Goal: Task Accomplishment & Management: Manage account settings

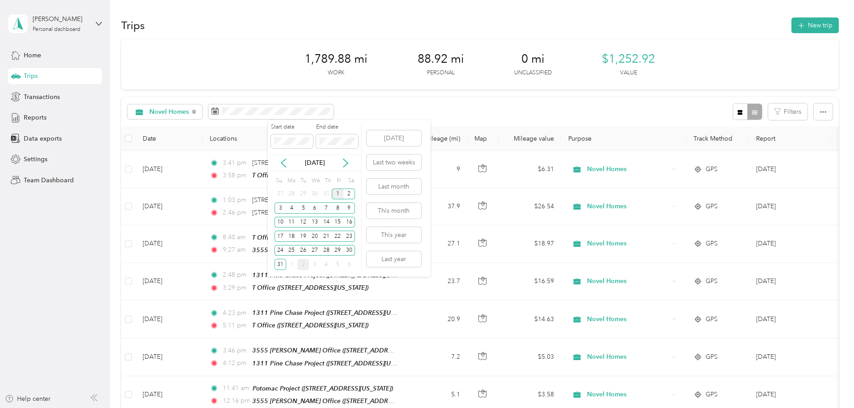
click at [338, 194] on div "1" at bounding box center [338, 193] width 12 height 11
click at [351, 223] on div "16" at bounding box center [350, 221] width 12 height 11
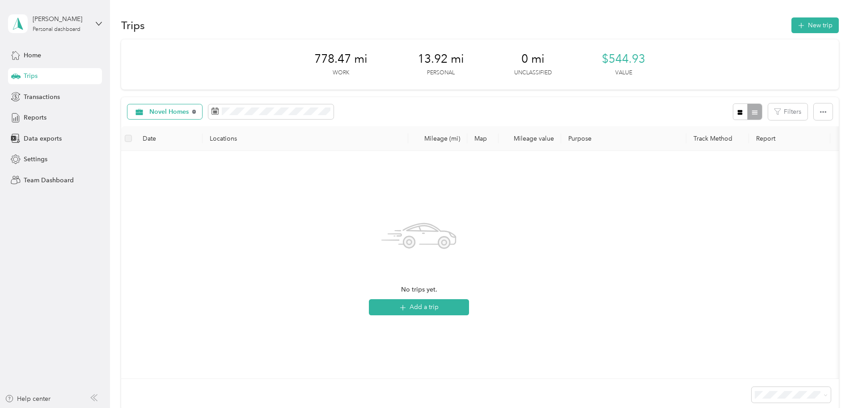
click at [196, 113] on icon at bounding box center [194, 112] width 4 height 4
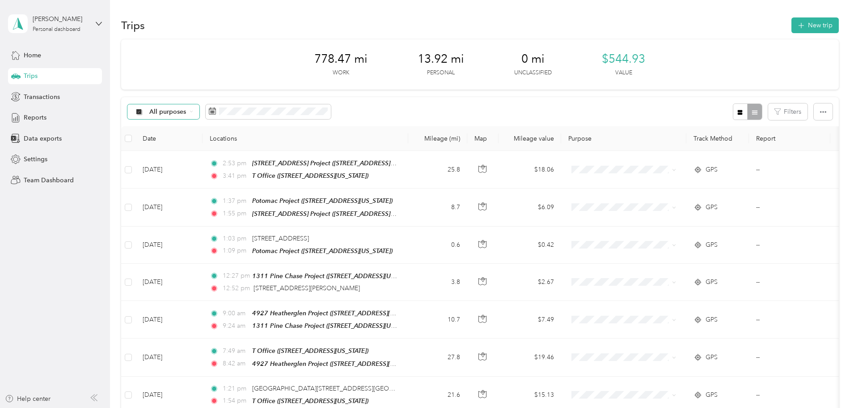
click at [193, 112] on icon at bounding box center [192, 112] width 4 height 4
click at [240, 131] on li "All purposes" at bounding box center [223, 128] width 72 height 16
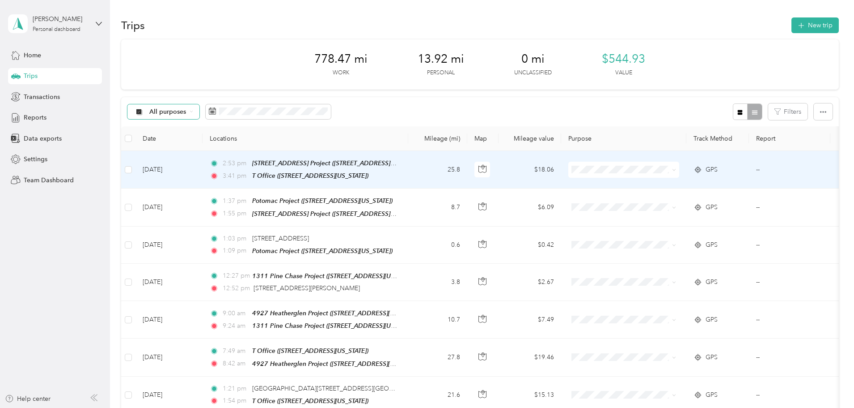
click at [676, 165] on span at bounding box center [672, 170] width 7 height 10
click at [676, 169] on icon at bounding box center [674, 170] width 4 height 4
click at [695, 189] on span "Novel Homes" at bounding box center [691, 185] width 83 height 9
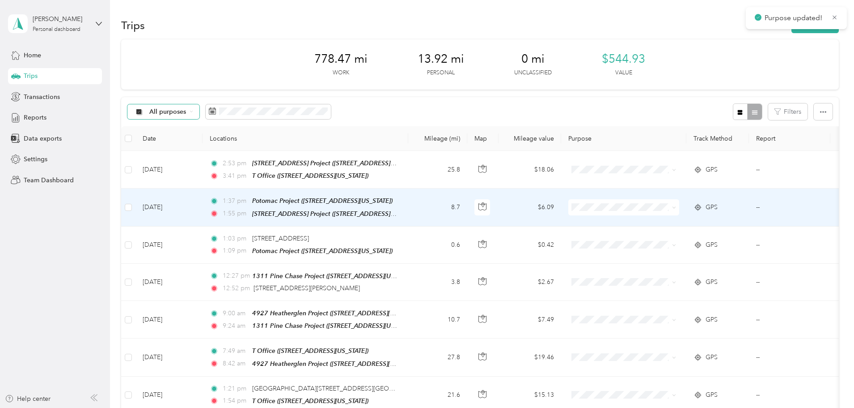
click at [676, 205] on span at bounding box center [672, 207] width 7 height 10
click at [676, 206] on icon at bounding box center [674, 207] width 4 height 4
click at [694, 221] on span "Novel Homes" at bounding box center [691, 221] width 83 height 9
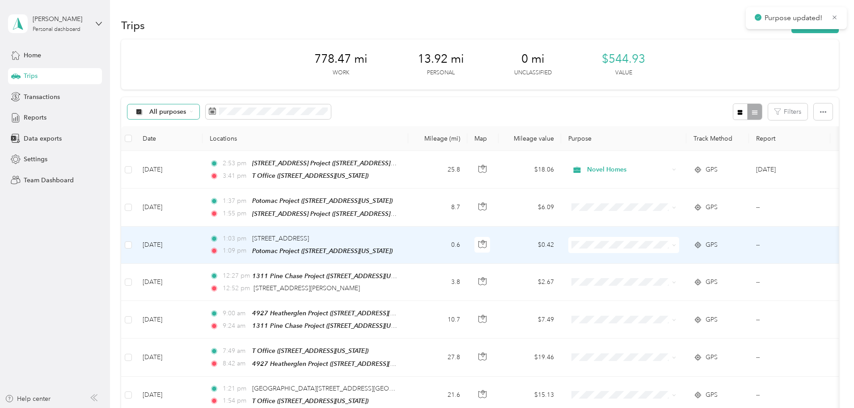
click at [676, 240] on span at bounding box center [672, 245] width 7 height 10
click at [676, 243] on icon at bounding box center [674, 245] width 4 height 4
click at [706, 258] on span "Novel Homes" at bounding box center [691, 259] width 83 height 9
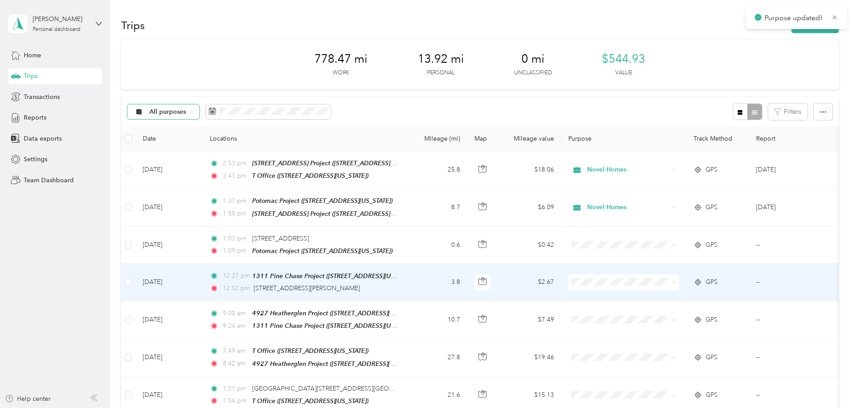
click at [676, 280] on span at bounding box center [672, 282] width 7 height 10
click at [676, 280] on icon at bounding box center [674, 282] width 4 height 4
click at [698, 293] on span "Novel Homes" at bounding box center [691, 295] width 83 height 9
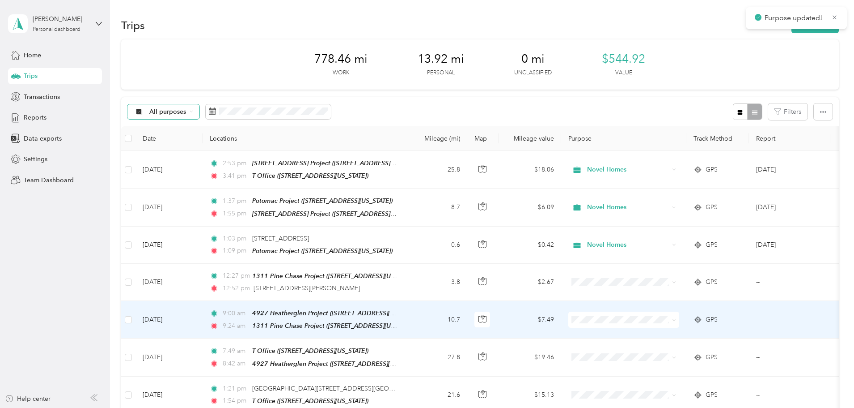
click at [676, 318] on icon at bounding box center [674, 320] width 4 height 4
click at [701, 332] on span "Novel Homes" at bounding box center [691, 332] width 83 height 9
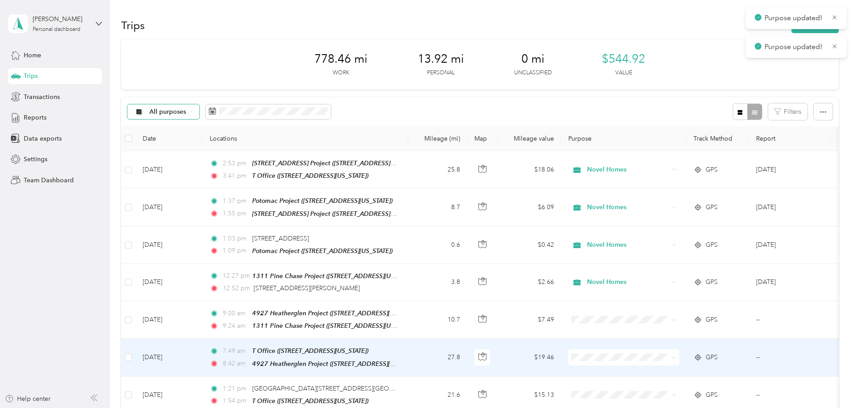
click at [676, 355] on icon at bounding box center [674, 357] width 4 height 4
click at [696, 370] on span "Novel Homes" at bounding box center [691, 369] width 83 height 9
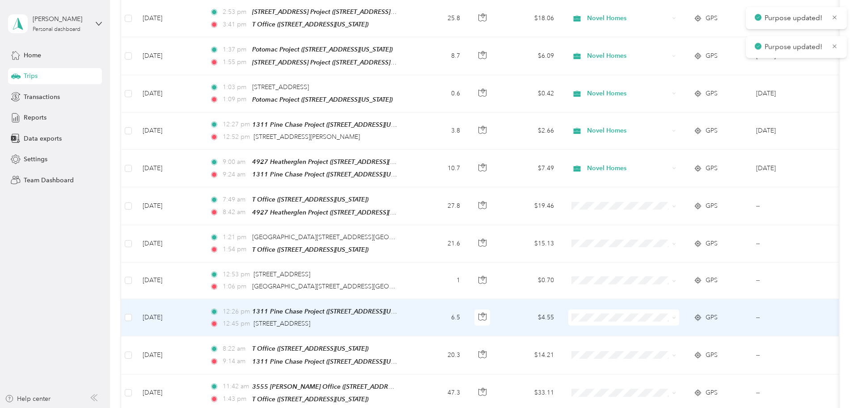
scroll to position [224, 0]
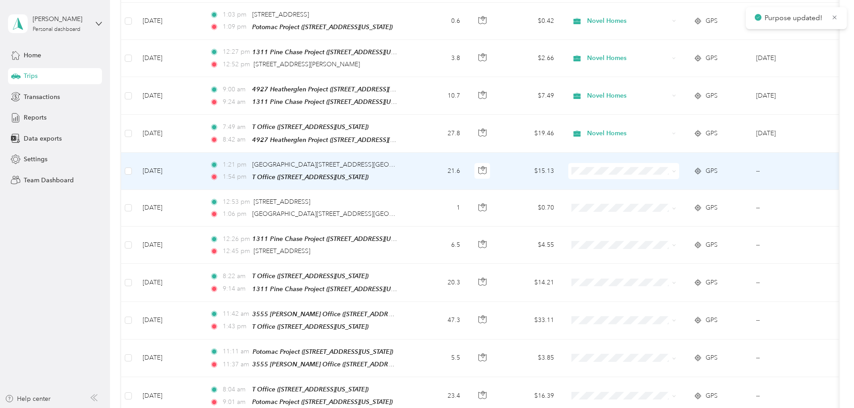
click at [676, 169] on icon at bounding box center [674, 171] width 4 height 4
click at [717, 181] on span "Novel Homes" at bounding box center [691, 182] width 83 height 9
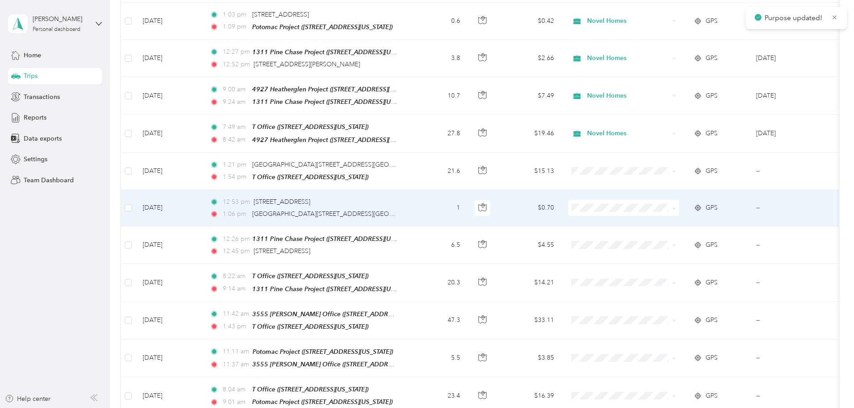
click at [676, 206] on span at bounding box center [672, 208] width 7 height 10
click at [676, 203] on span at bounding box center [672, 208] width 7 height 10
click at [661, 216] on span "Novel Homes" at bounding box center [691, 219] width 83 height 9
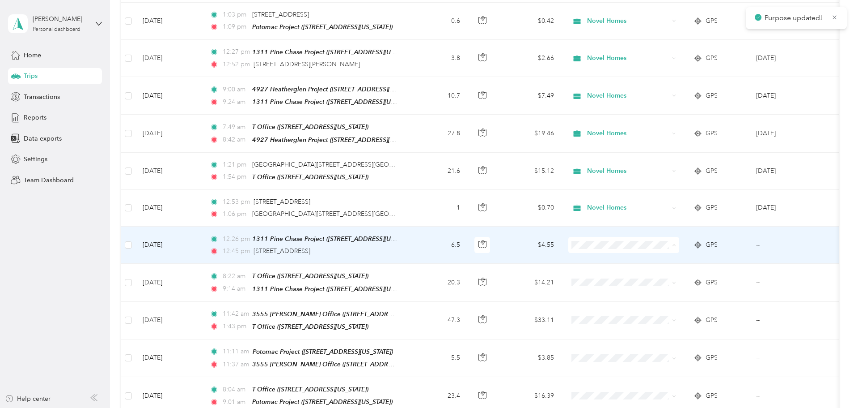
click at [666, 254] on span "Novel Homes" at bounding box center [691, 256] width 83 height 9
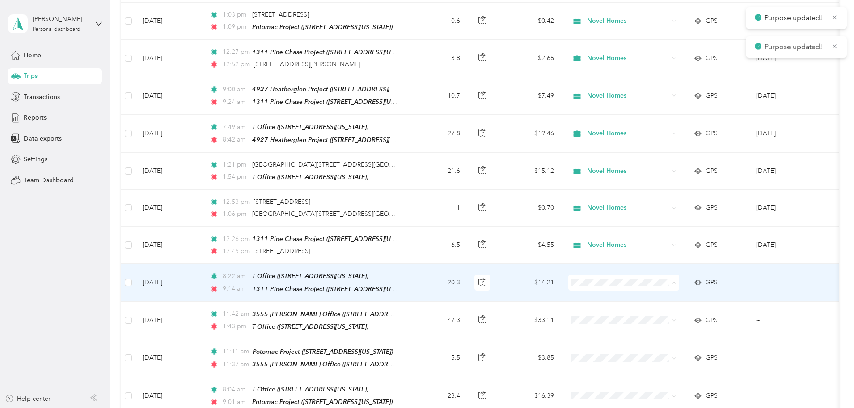
click at [657, 293] on span "Novel Homes" at bounding box center [691, 293] width 83 height 9
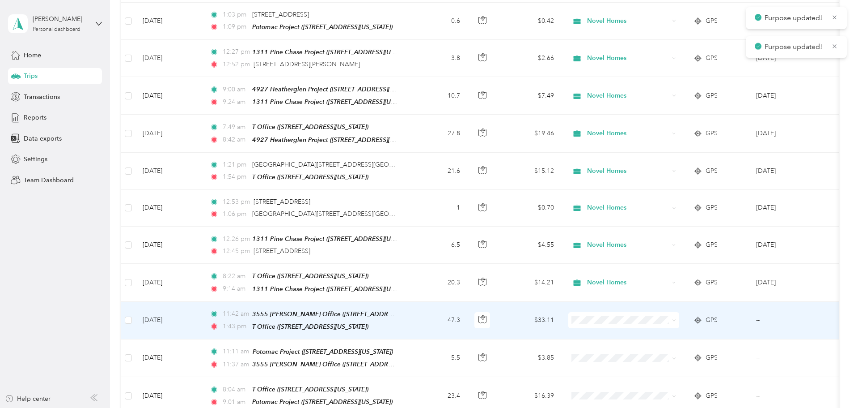
click at [663, 332] on span "Novel Homes" at bounding box center [691, 327] width 83 height 9
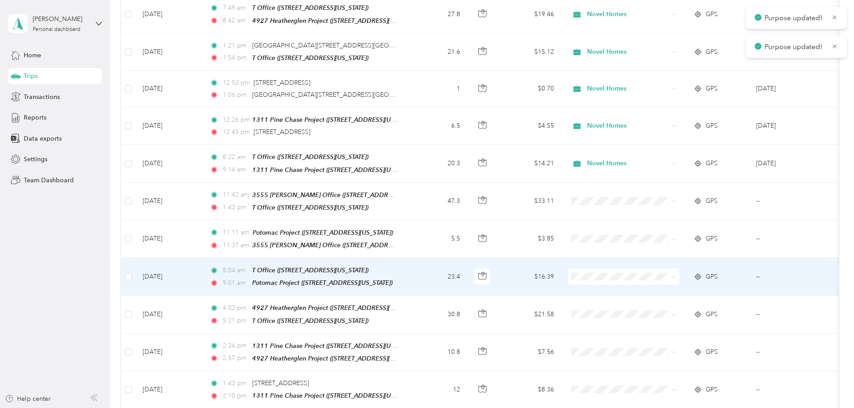
scroll to position [447, 0]
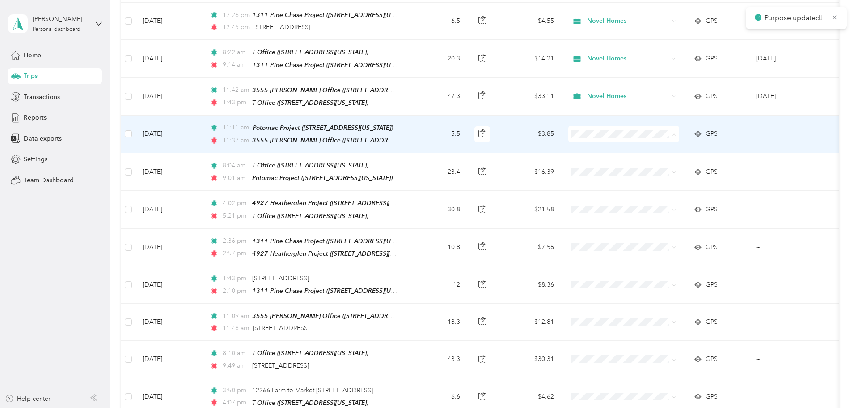
click at [659, 144] on span "Novel Homes" at bounding box center [691, 142] width 83 height 9
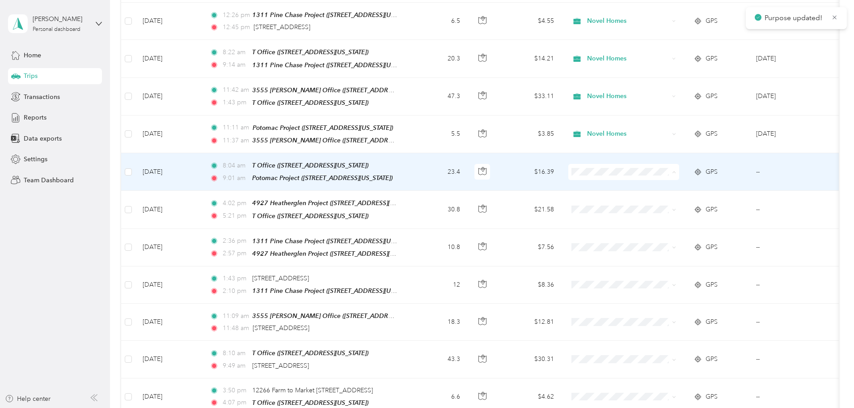
click at [658, 183] on span "Novel Homes" at bounding box center [691, 179] width 83 height 9
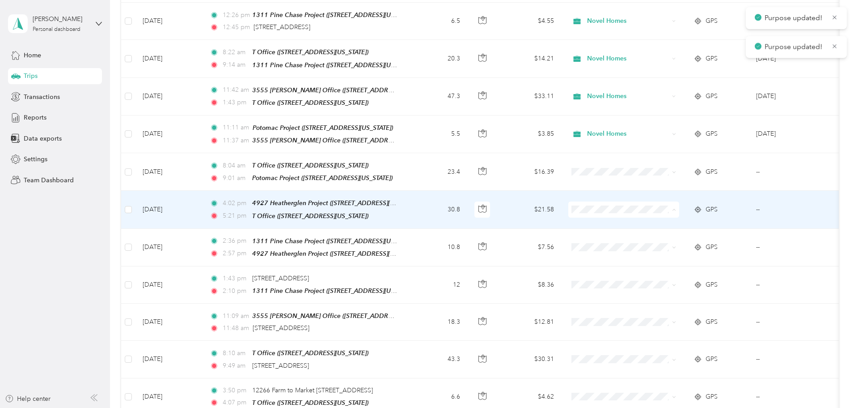
click at [662, 218] on span "Novel Homes" at bounding box center [691, 216] width 83 height 9
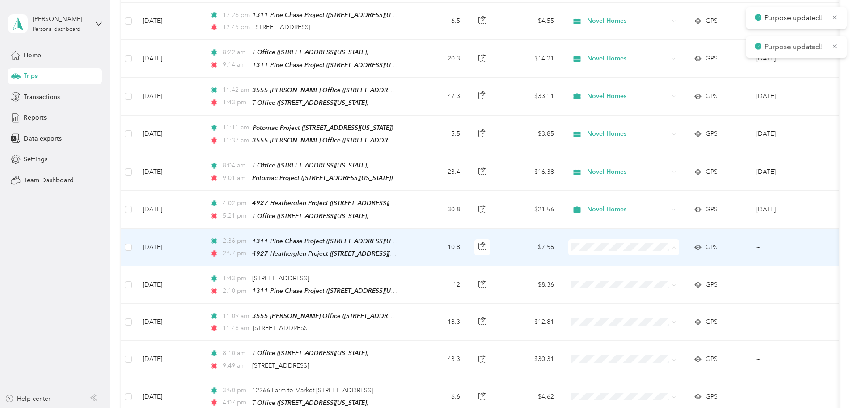
click at [665, 255] on span "Novel Homes" at bounding box center [691, 253] width 83 height 9
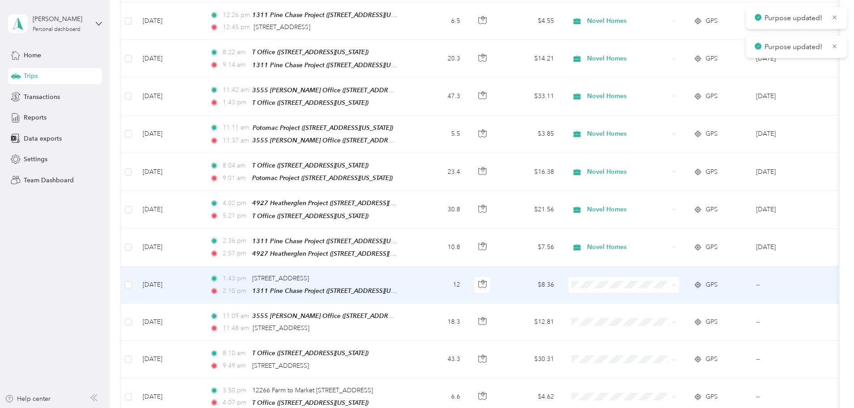
click at [660, 287] on span "Novel Homes" at bounding box center [691, 289] width 83 height 9
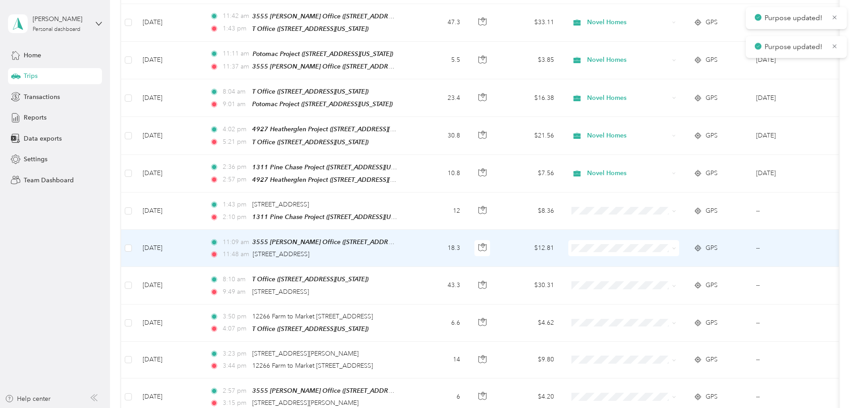
scroll to position [522, 0]
click at [660, 253] on span "Novel Homes" at bounding box center [691, 252] width 83 height 9
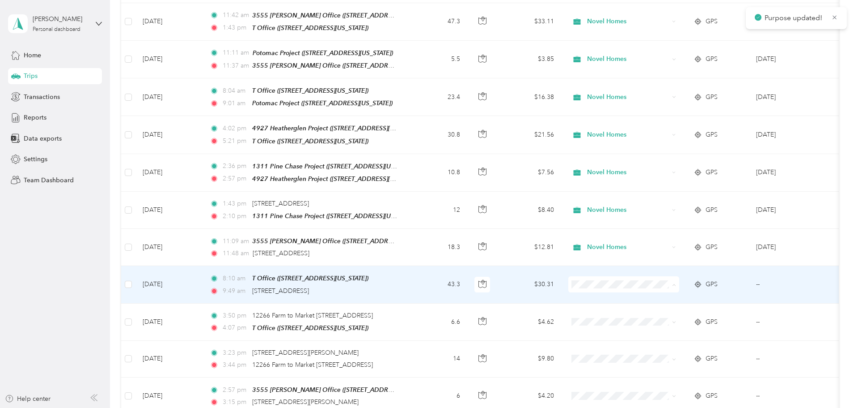
click at [664, 285] on span "Novel Homes" at bounding box center [691, 288] width 83 height 9
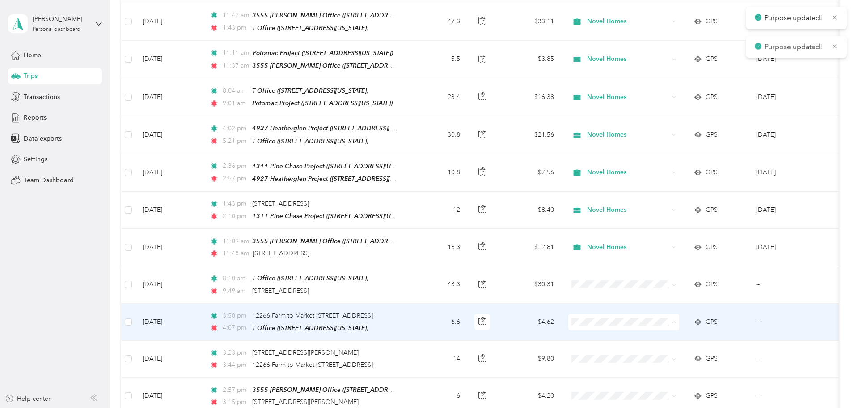
click at [659, 324] on span "Novel Homes" at bounding box center [691, 325] width 83 height 9
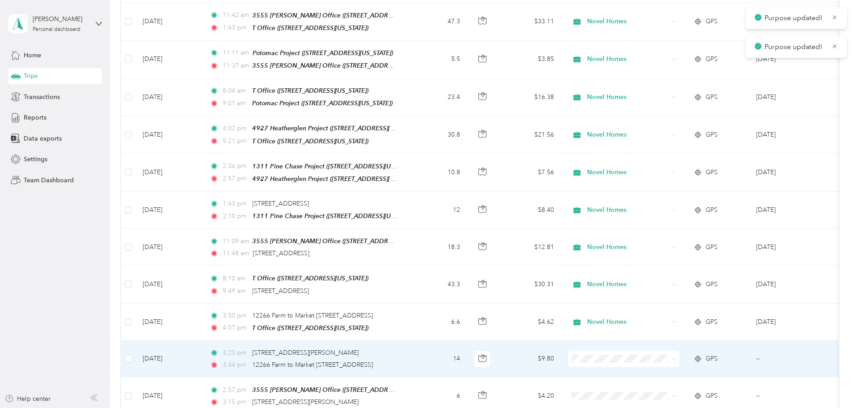
click at [664, 362] on span "Novel Homes" at bounding box center [691, 362] width 83 height 9
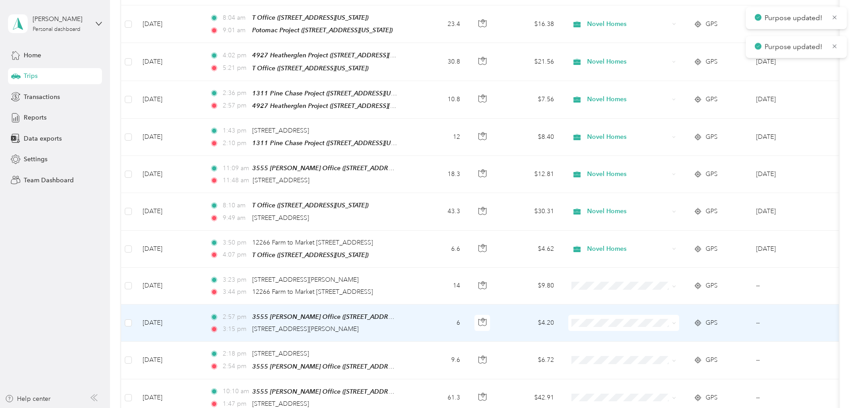
scroll to position [596, 0]
click at [662, 329] on li "Novel Homes" at bounding box center [683, 326] width 111 height 16
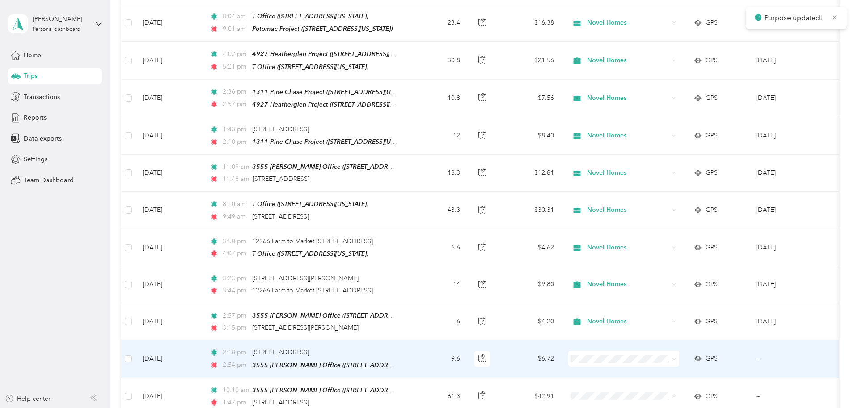
click at [657, 361] on span "Novel Homes" at bounding box center [691, 361] width 83 height 9
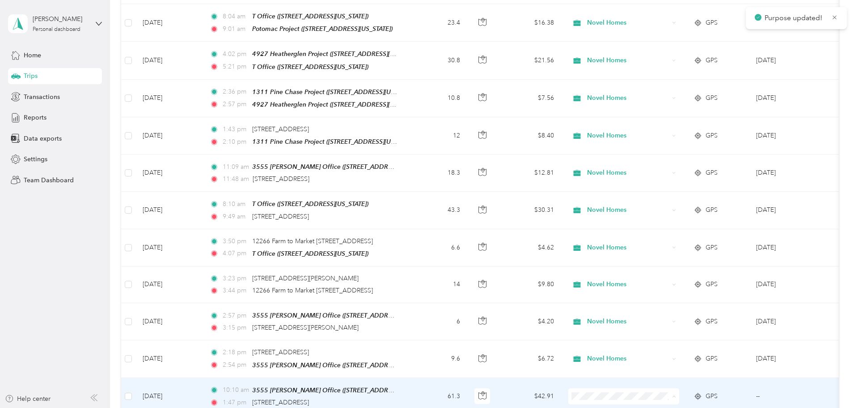
click at [660, 351] on span "Novel Homes" at bounding box center [691, 349] width 83 height 9
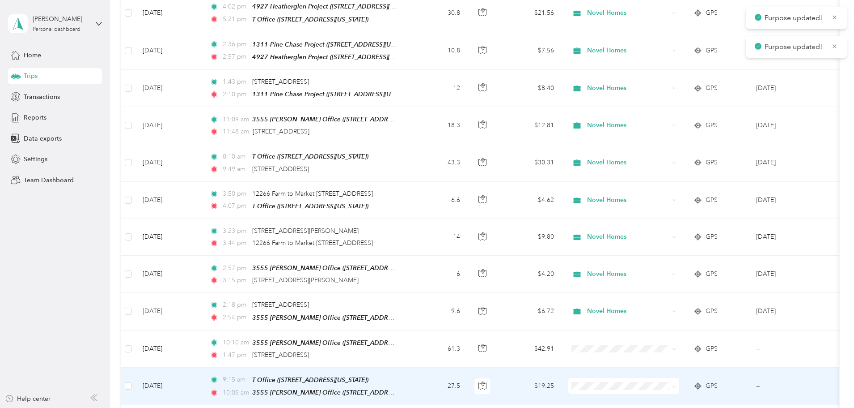
scroll to position [746, 0]
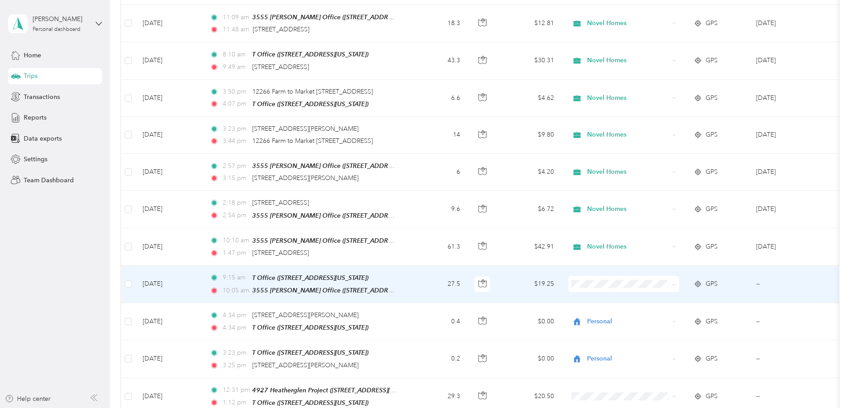
click at [656, 284] on span "Novel Homes" at bounding box center [691, 285] width 83 height 9
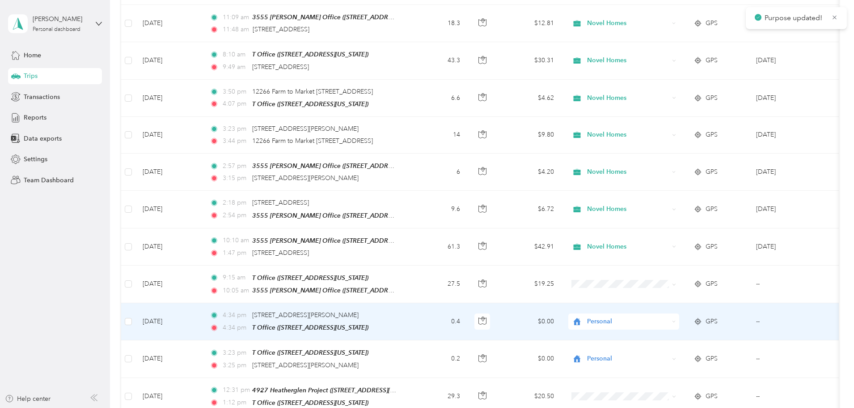
click at [660, 316] on span "Personal" at bounding box center [628, 321] width 82 height 10
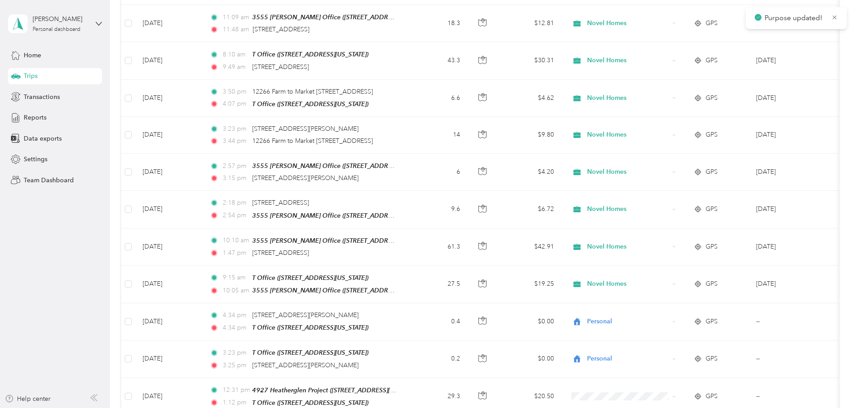
click at [806, 285] on div "778.44 mi Work 13.92 mi Personal 0 mi Unclassified $544.91 Value All purposes F…" at bounding box center [480, 260] width 718 height 1932
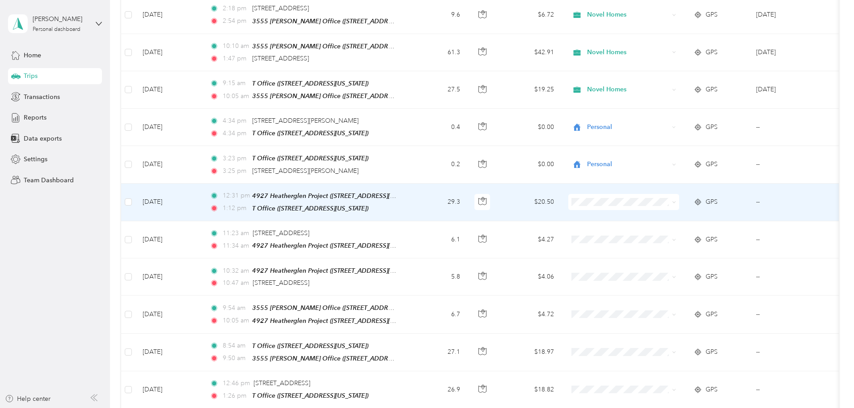
scroll to position [969, 0]
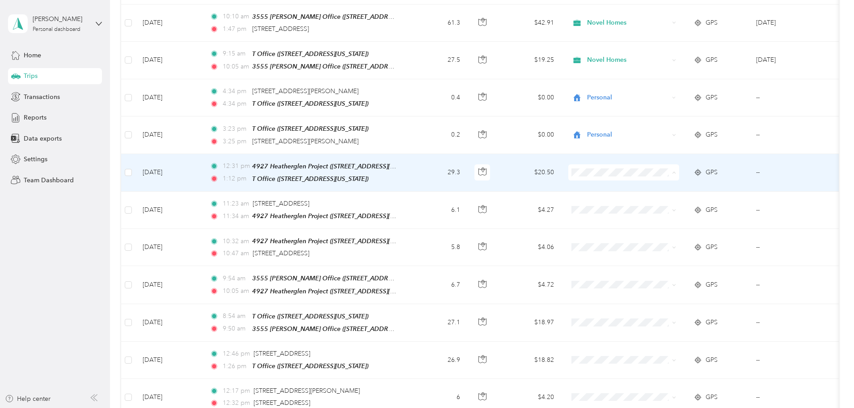
click at [653, 173] on span "Novel Homes" at bounding box center [691, 172] width 83 height 9
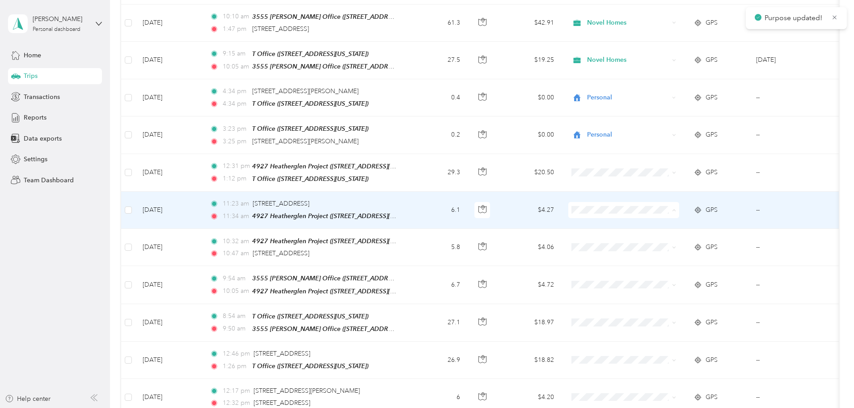
click at [658, 207] on span "Novel Homes" at bounding box center [691, 209] width 83 height 9
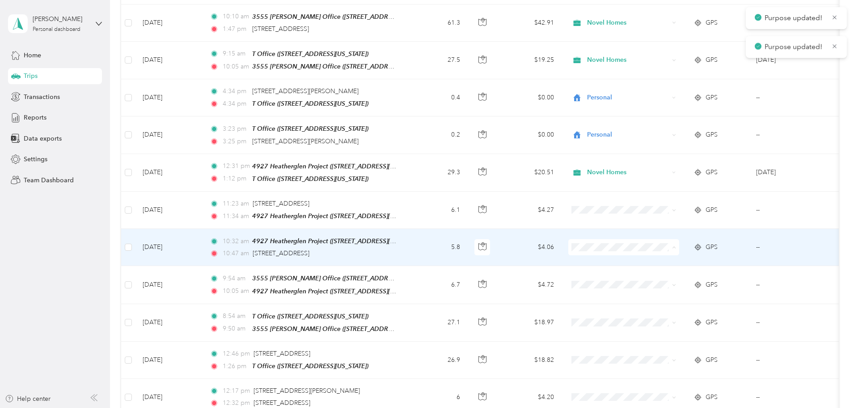
click at [666, 247] on span "Novel Homes" at bounding box center [691, 246] width 83 height 9
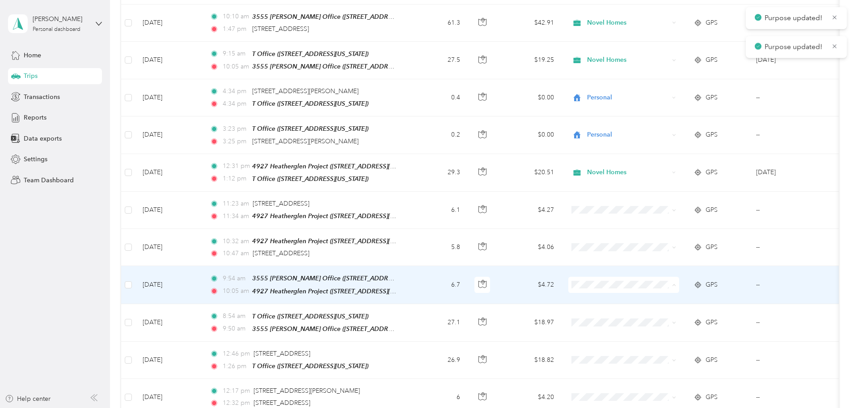
click at [670, 280] on span "Novel Homes" at bounding box center [691, 283] width 83 height 9
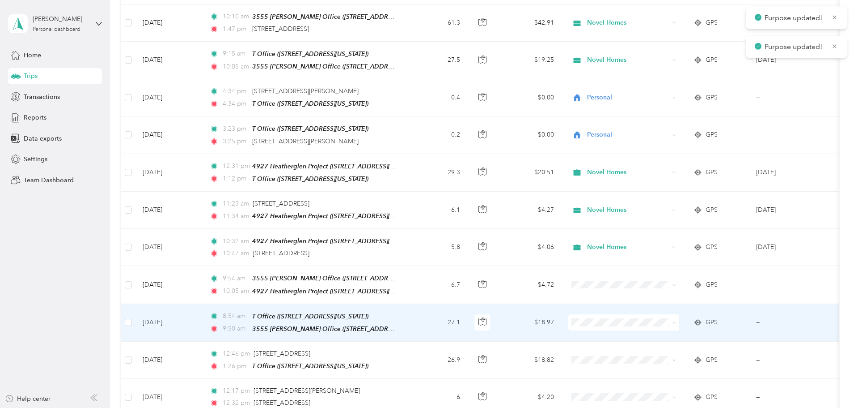
click at [672, 315] on li "Novel Homes" at bounding box center [683, 320] width 111 height 16
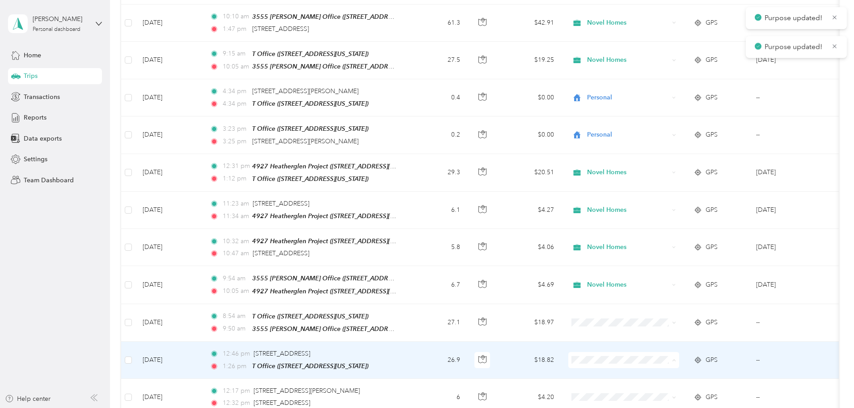
click at [672, 353] on span "Novel Homes" at bounding box center [691, 356] width 83 height 9
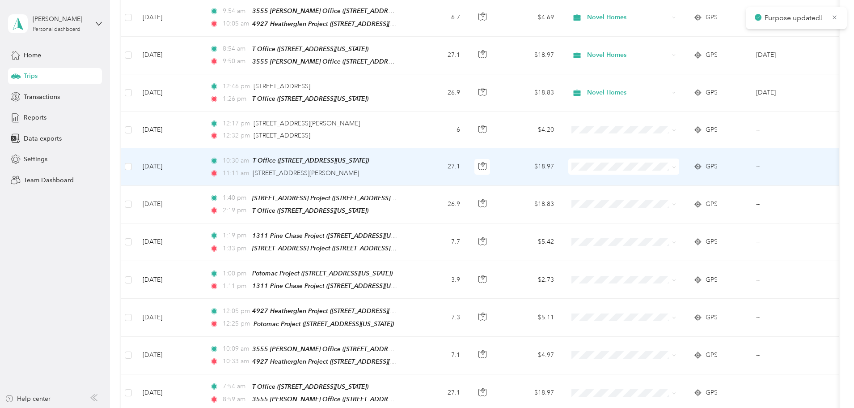
scroll to position [1267, 0]
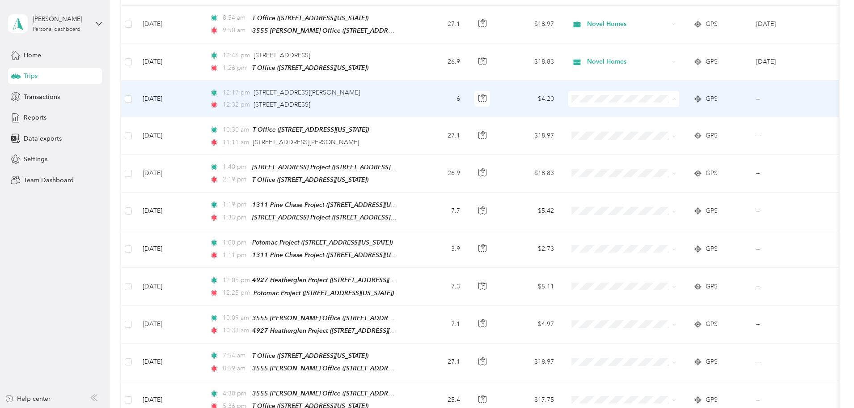
click at [662, 93] on span "Novel Homes" at bounding box center [691, 95] width 83 height 9
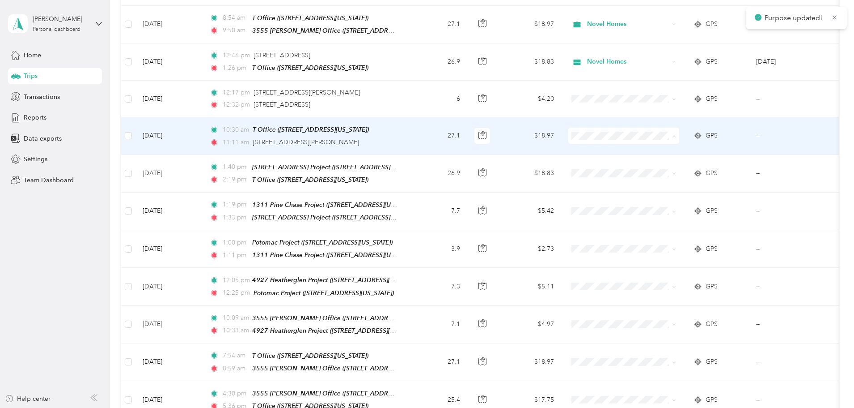
click at [674, 131] on span "Novel Homes" at bounding box center [691, 132] width 83 height 9
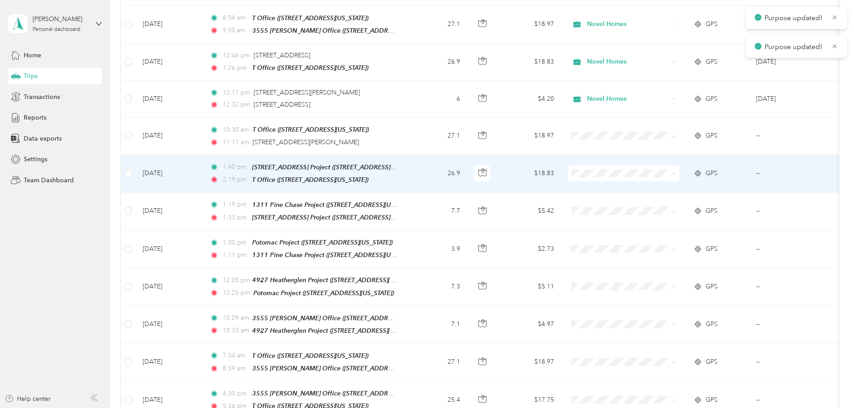
click at [673, 170] on span "Novel Homes" at bounding box center [691, 169] width 83 height 9
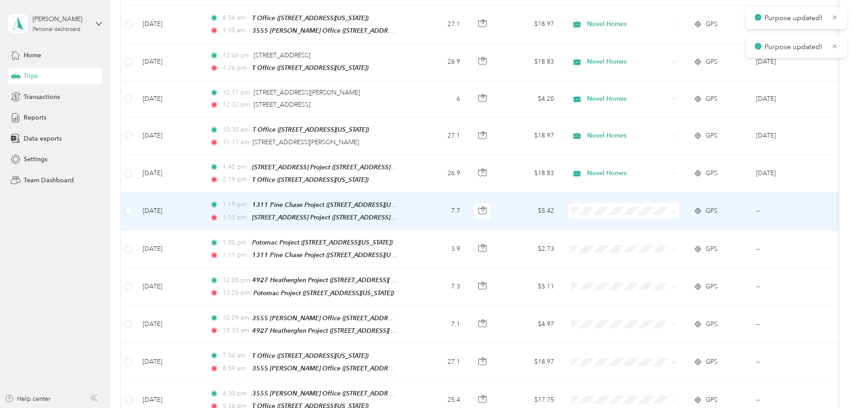
click at [668, 207] on span "Novel Homes" at bounding box center [691, 205] width 83 height 9
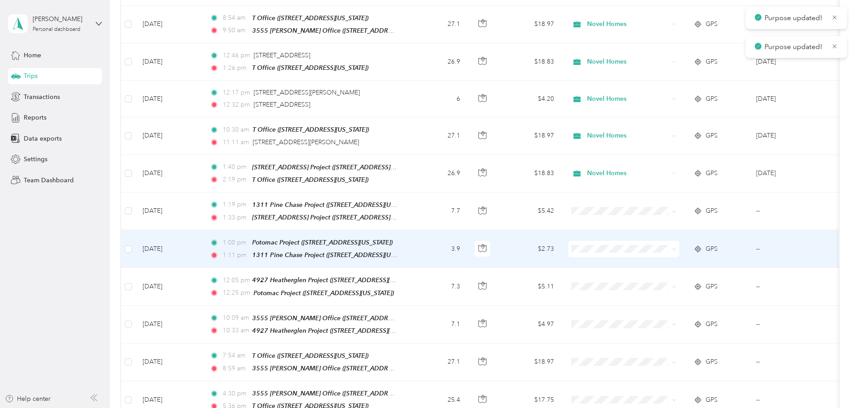
click at [676, 242] on span "Novel Homes" at bounding box center [691, 242] width 83 height 9
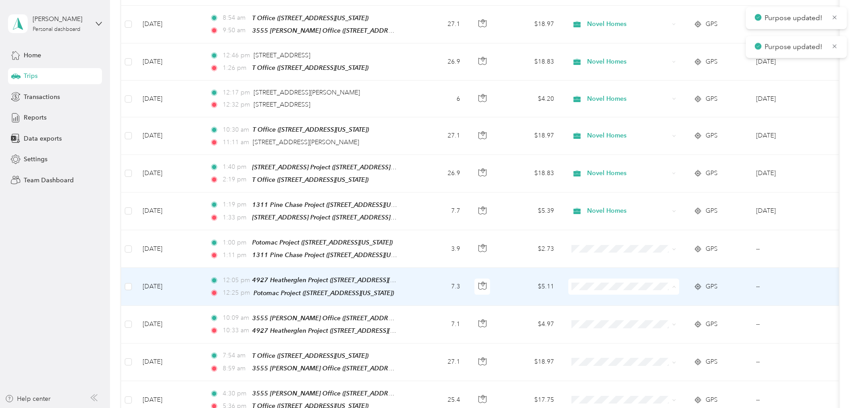
click at [677, 279] on span "Novel Homes" at bounding box center [691, 279] width 83 height 9
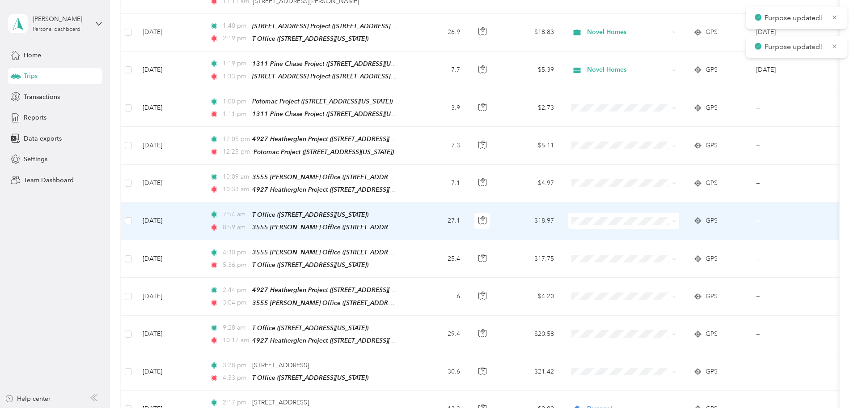
scroll to position [1417, 0]
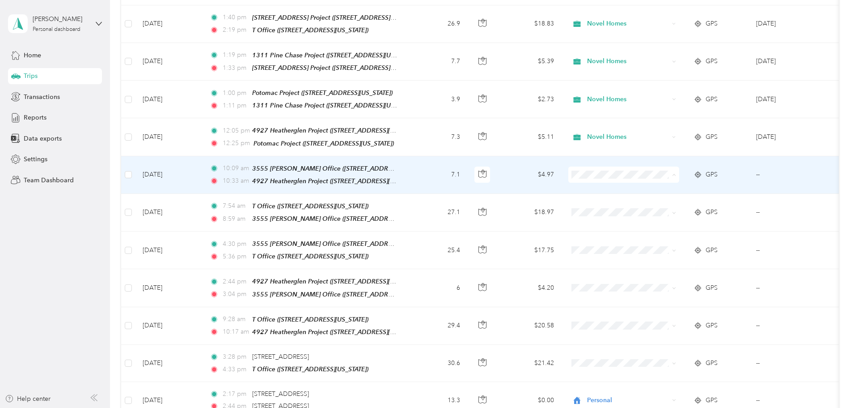
click at [673, 170] on li "Novel Homes" at bounding box center [683, 167] width 111 height 16
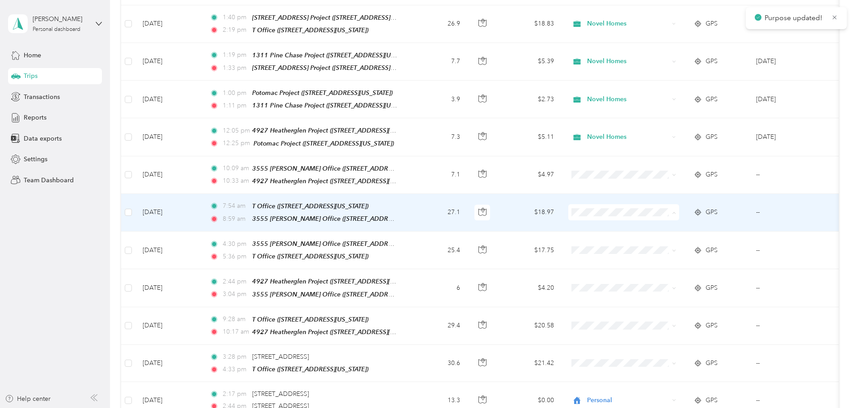
click at [675, 199] on li "Novel Homes" at bounding box center [683, 204] width 111 height 16
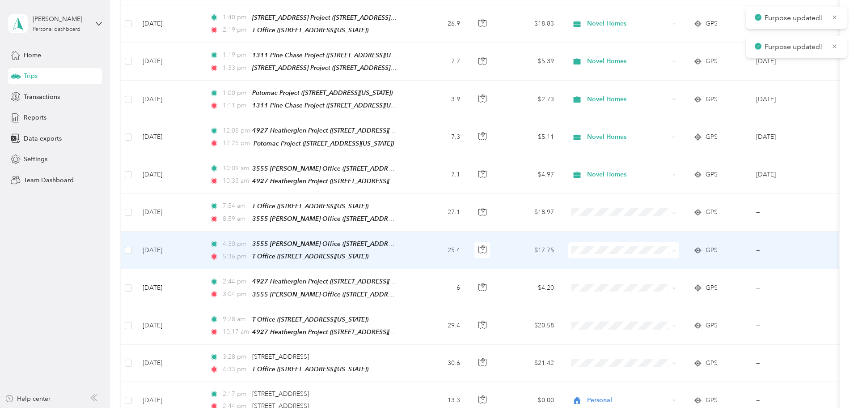
click at [679, 243] on span "Novel Homes" at bounding box center [691, 240] width 83 height 9
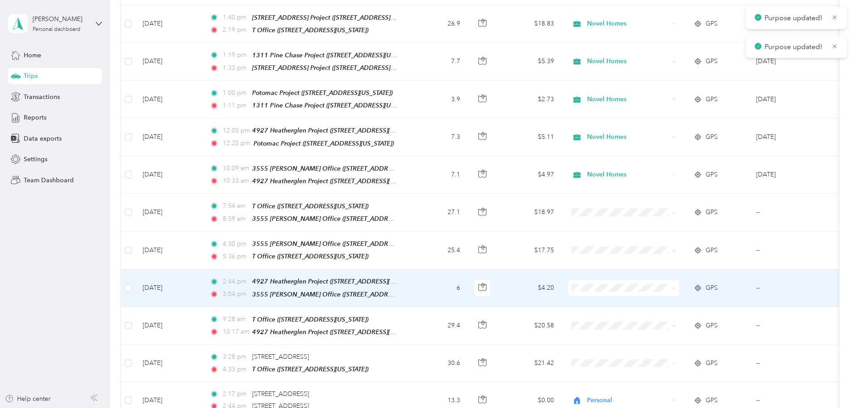
click at [677, 274] on span "Novel Homes" at bounding box center [691, 275] width 83 height 9
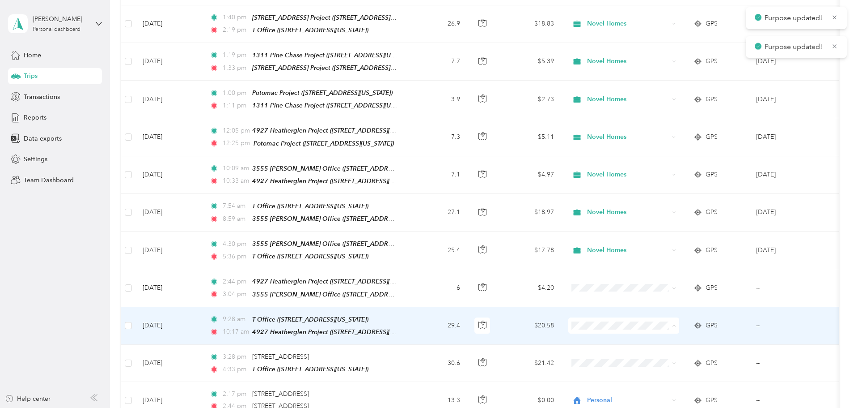
click at [675, 317] on span "Novel Homes" at bounding box center [691, 314] width 83 height 9
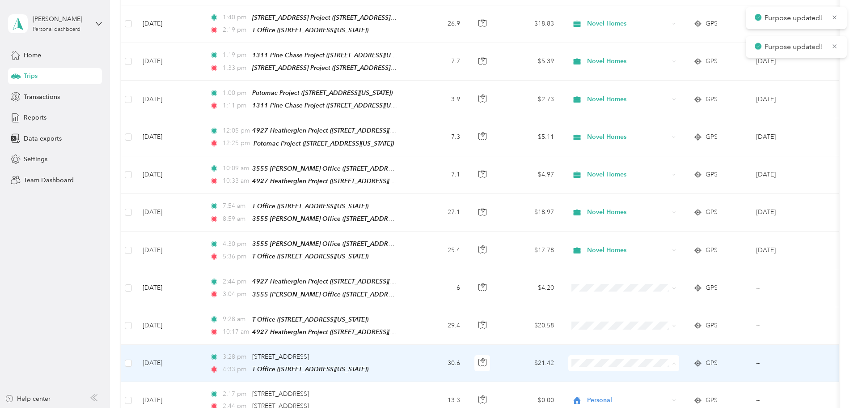
click at [672, 349] on span "Novel Homes" at bounding box center [691, 350] width 83 height 9
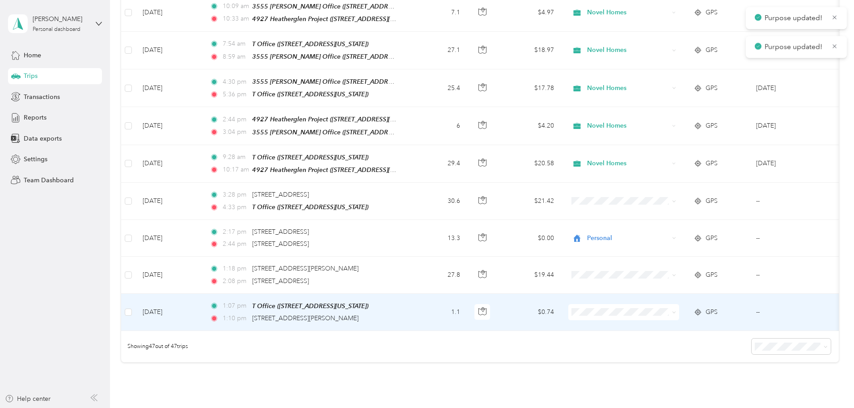
scroll to position [1634, 0]
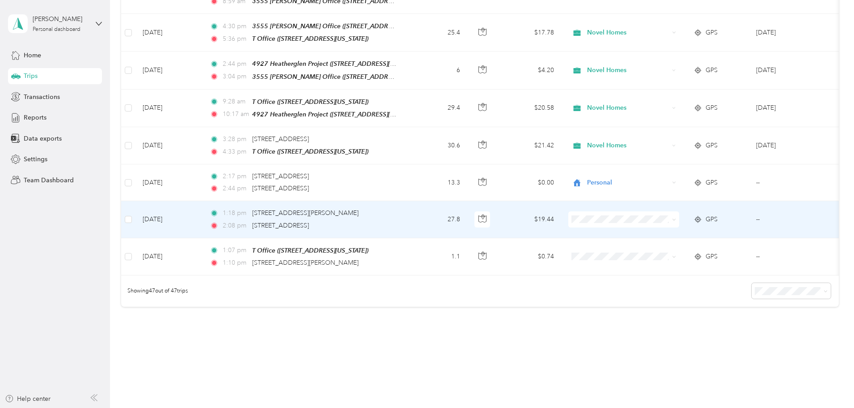
click at [669, 209] on span "Novel Homes" at bounding box center [691, 206] width 83 height 9
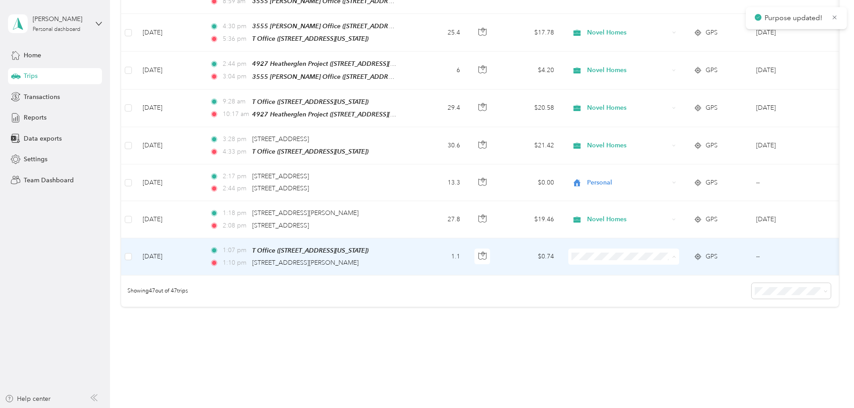
click at [675, 240] on span "Novel Homes" at bounding box center [691, 243] width 83 height 9
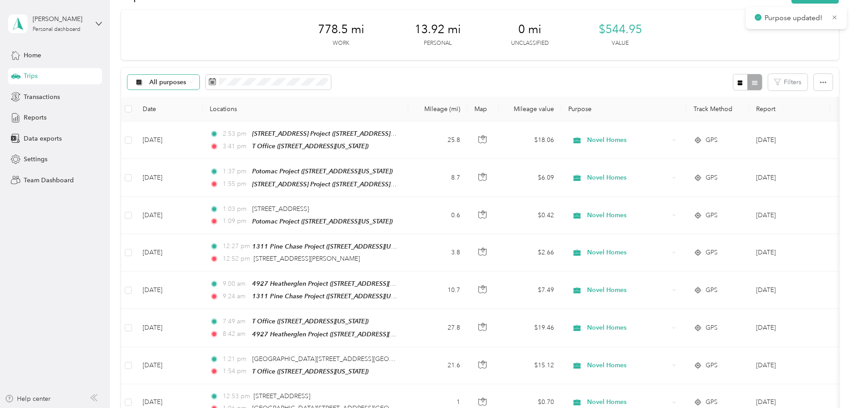
scroll to position [0, 0]
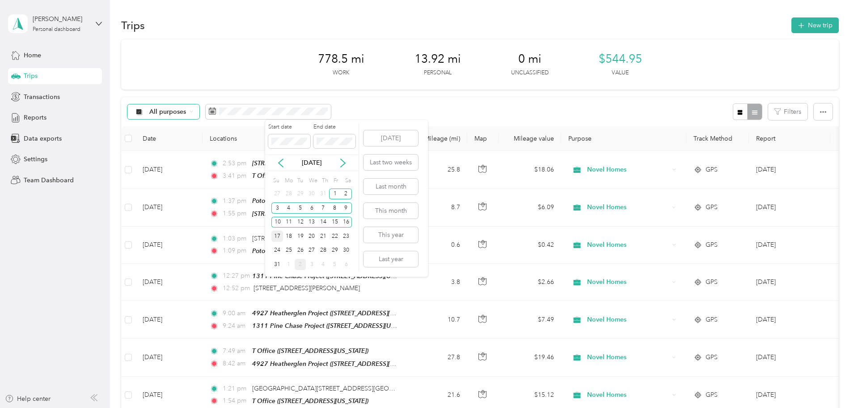
click at [281, 239] on div "17" at bounding box center [278, 235] width 12 height 11
click at [280, 262] on div "31" at bounding box center [278, 264] width 12 height 11
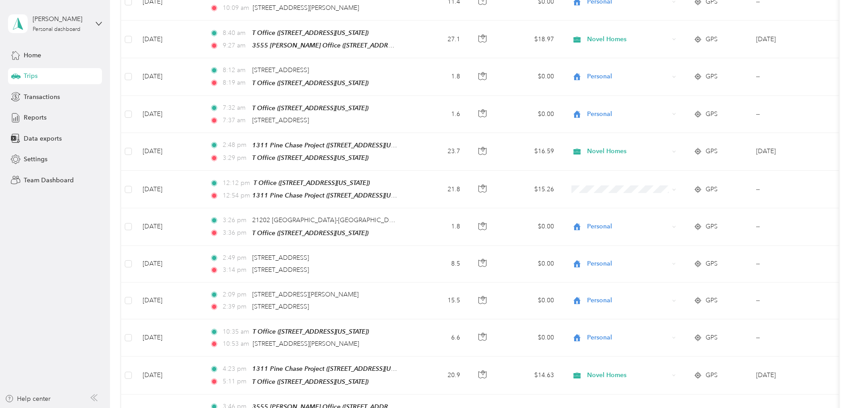
scroll to position [447, 0]
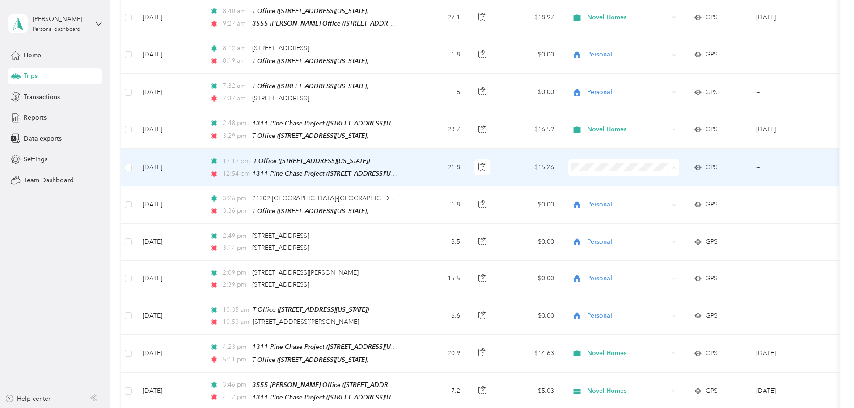
click at [659, 182] on span "Novel Homes" at bounding box center [691, 179] width 83 height 9
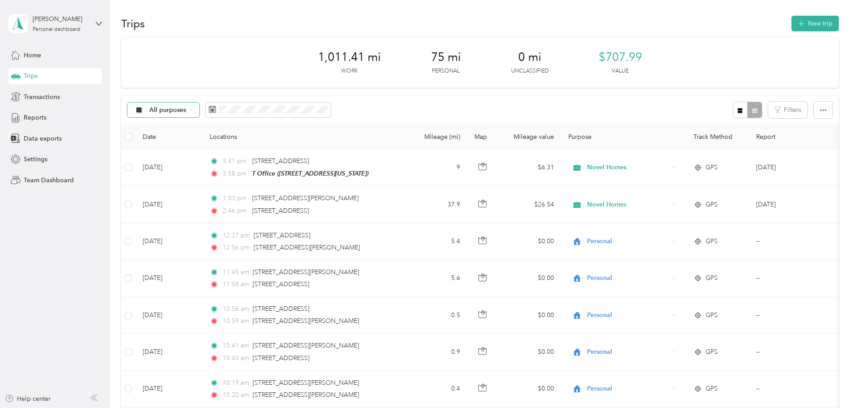
scroll to position [0, 0]
click at [253, 82] on div "1,011.41 mi Work 75 mi Personal 0 mi Unclassified $707.99 Value" at bounding box center [480, 64] width 718 height 50
click at [51, 118] on div "Reports" at bounding box center [55, 118] width 94 height 16
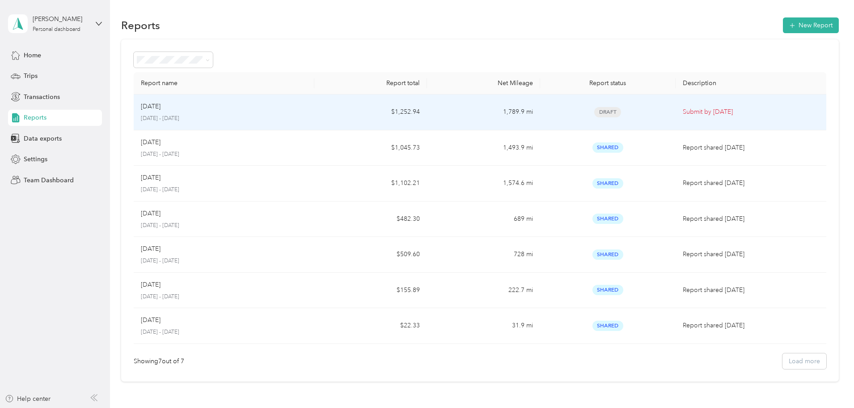
click at [247, 117] on p "[DATE] - [DATE]" at bounding box center [224, 119] width 166 height 8
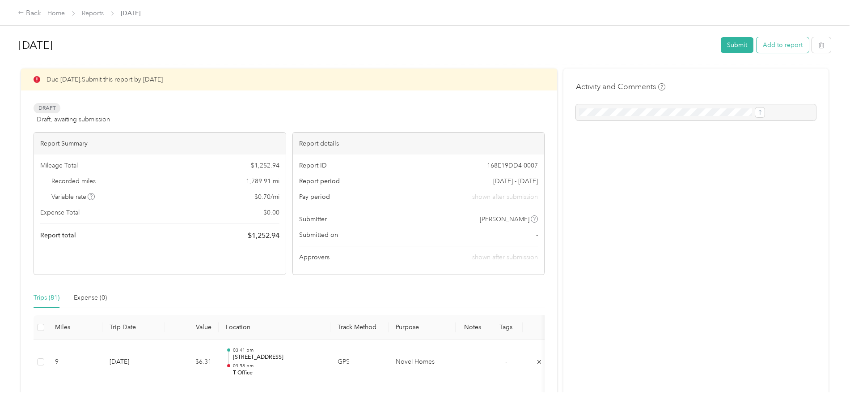
click at [757, 48] on button "Add to report" at bounding box center [783, 45] width 52 height 16
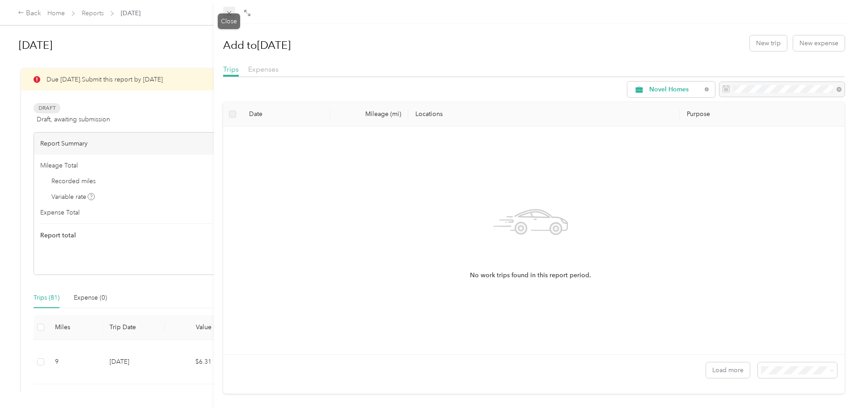
click at [228, 15] on icon at bounding box center [229, 13] width 8 height 8
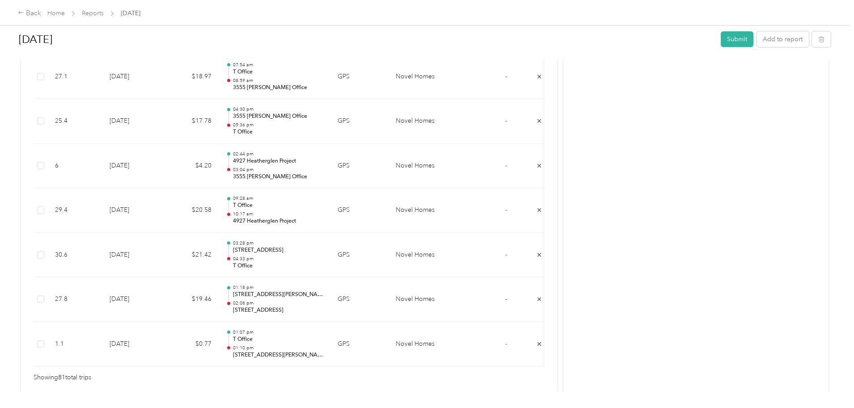
scroll to position [3626, 0]
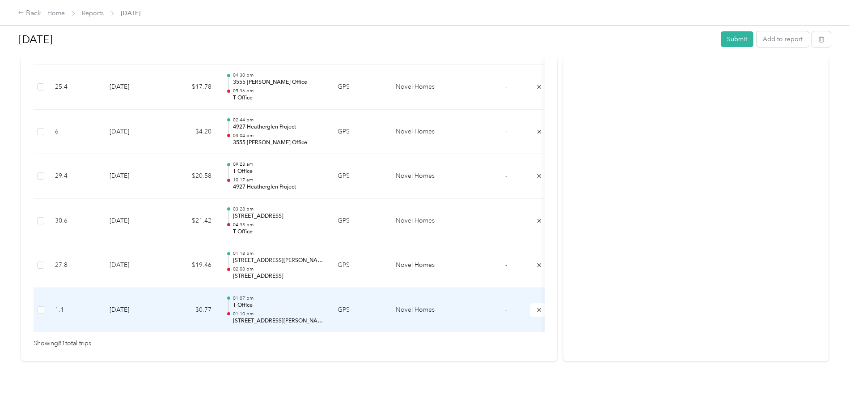
click at [323, 296] on div "01:07 pm T Office 01:10 pm [STREET_ADDRESS][PERSON_NAME]" at bounding box center [278, 310] width 90 height 30
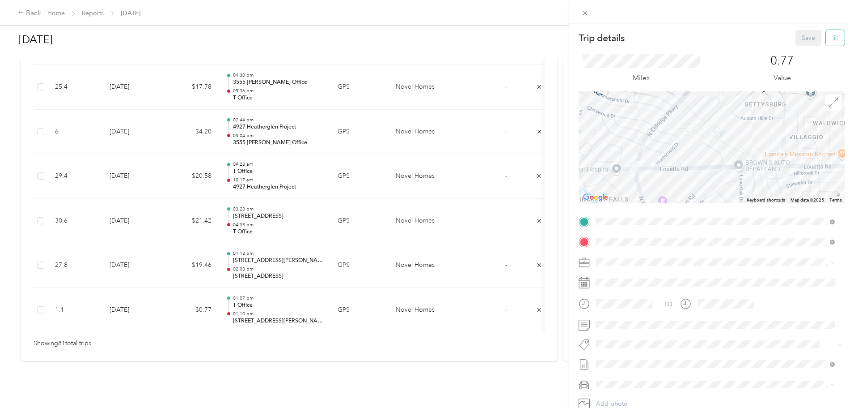
click at [837, 39] on button "button" at bounding box center [835, 38] width 19 height 16
click at [800, 51] on button "Yes" at bounding box center [802, 49] width 17 height 14
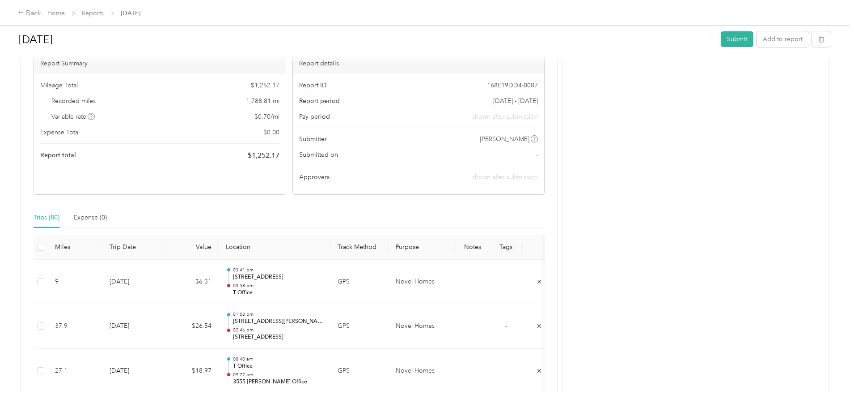
scroll to position [0, 0]
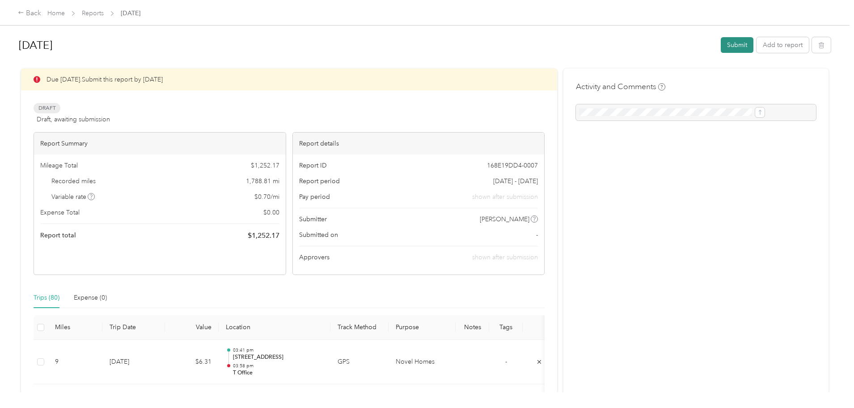
click at [721, 47] on button "Submit" at bounding box center [737, 45] width 33 height 16
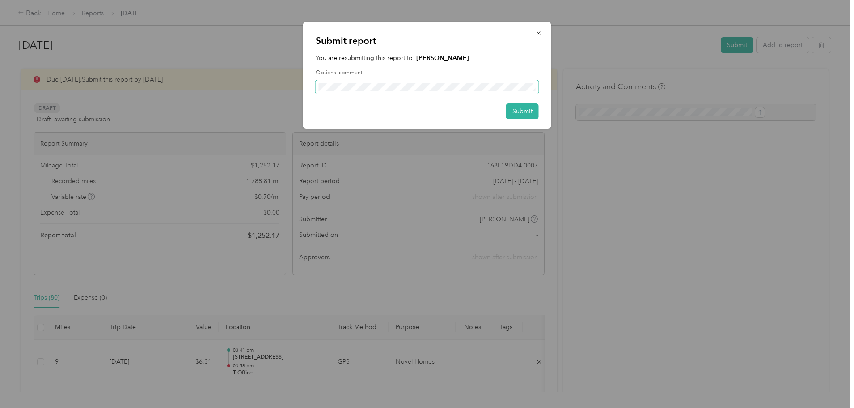
click at [468, 82] on span at bounding box center [427, 87] width 223 height 14
click at [517, 110] on button "Submit" at bounding box center [522, 111] width 33 height 16
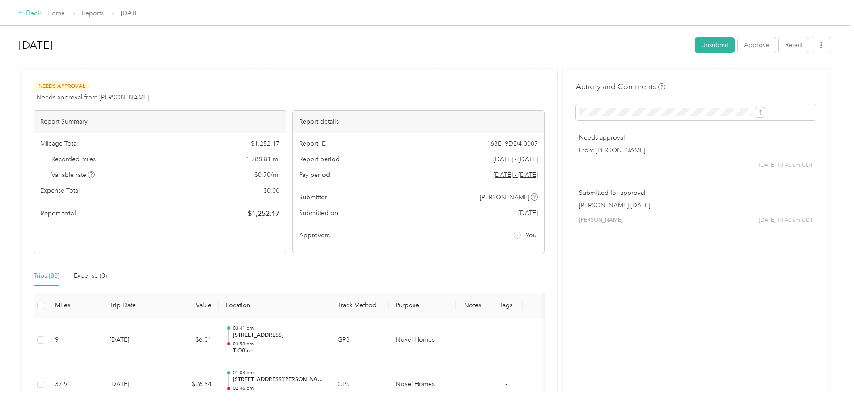
click at [41, 15] on div "Back" at bounding box center [29, 13] width 23 height 11
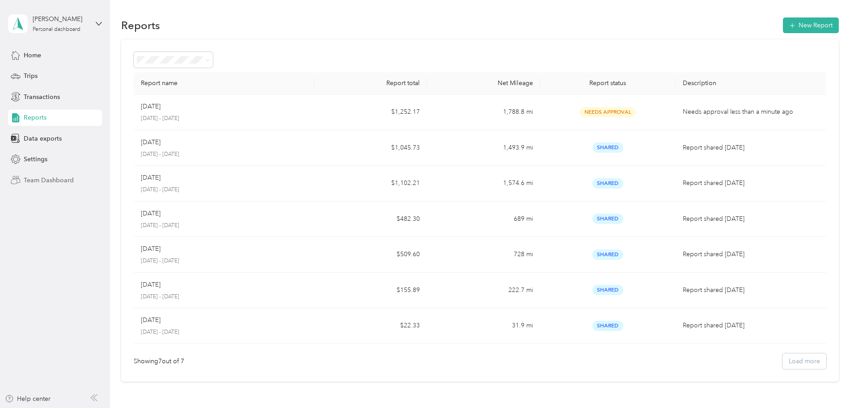
click at [64, 178] on span "Team Dashboard" at bounding box center [49, 179] width 50 height 9
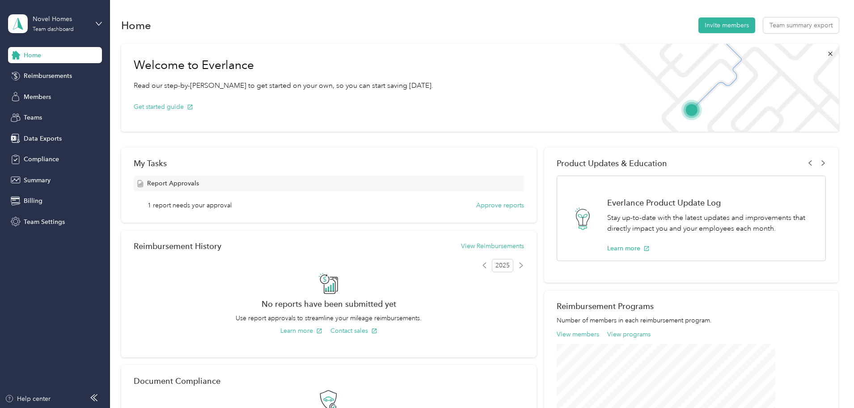
click at [199, 181] on span "Report Approvals" at bounding box center [173, 182] width 52 height 9
click at [507, 205] on button "Approve reports" at bounding box center [500, 204] width 48 height 9
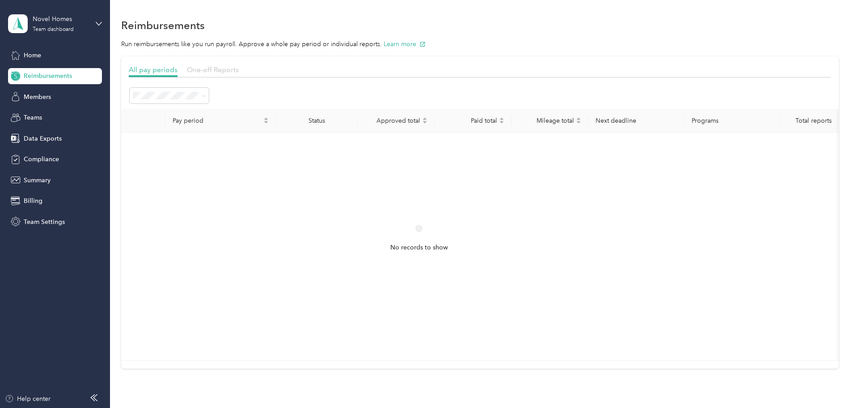
click at [239, 71] on span "One-off Reports" at bounding box center [213, 69] width 52 height 8
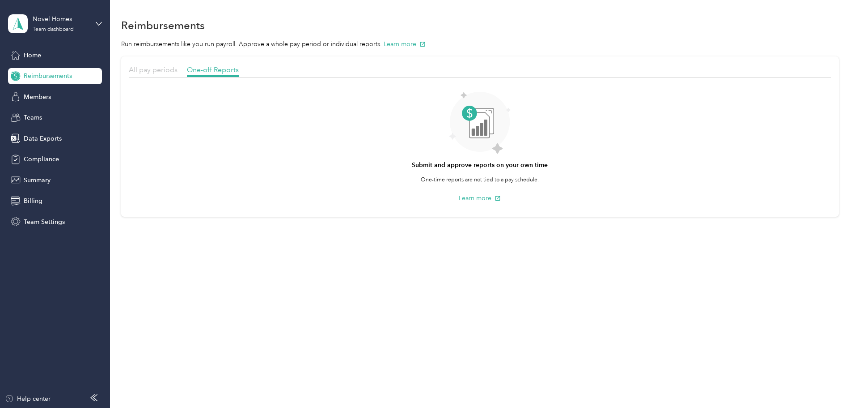
click at [178, 69] on span "All pay periods" at bounding box center [153, 69] width 49 height 8
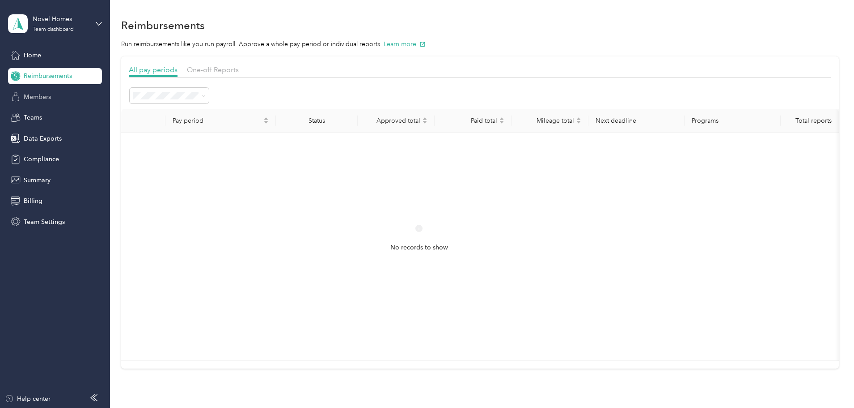
click at [37, 98] on span "Members" at bounding box center [37, 96] width 27 height 9
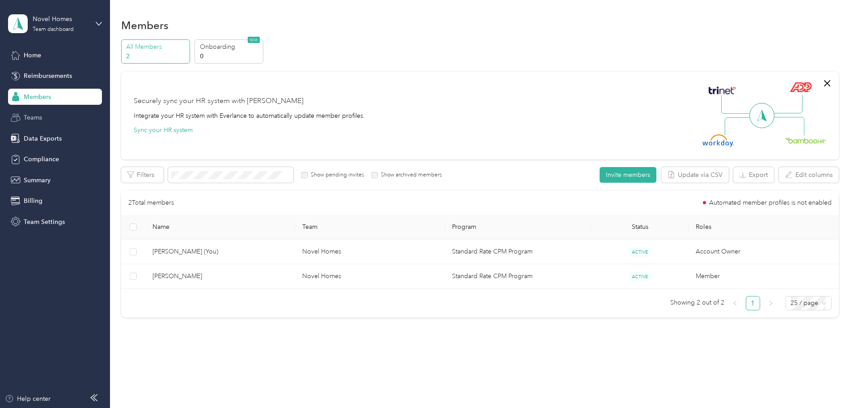
click at [39, 120] on span "Teams" at bounding box center [33, 117] width 18 height 9
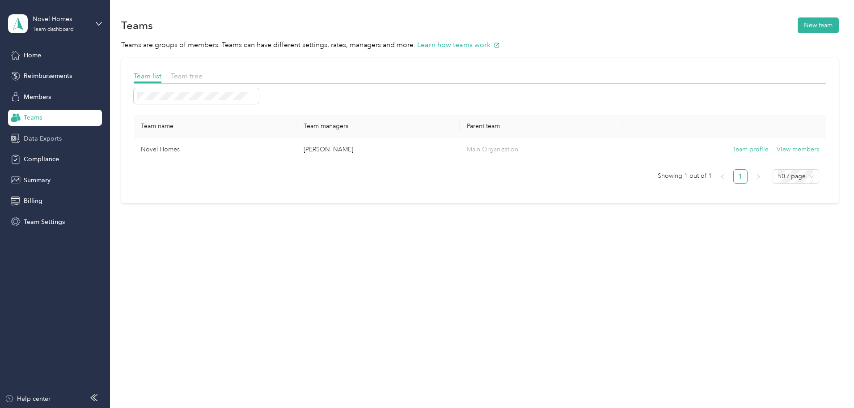
click at [46, 141] on span "Data Exports" at bounding box center [43, 138] width 38 height 9
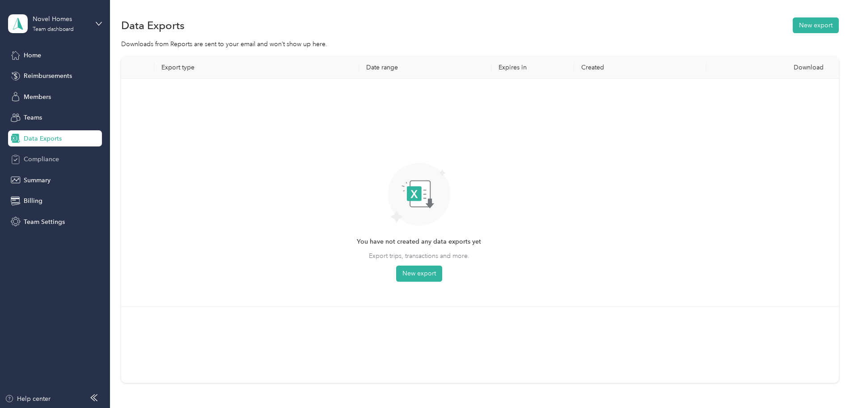
click at [52, 164] on div "Compliance" at bounding box center [55, 159] width 94 height 16
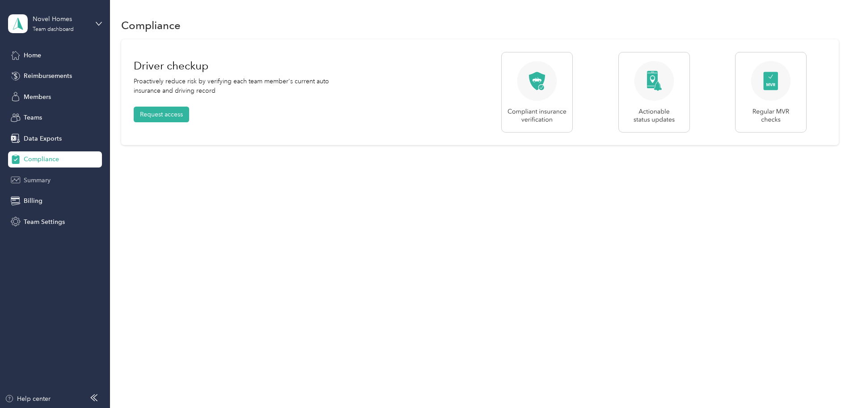
click at [53, 181] on div "Summary" at bounding box center [55, 180] width 94 height 16
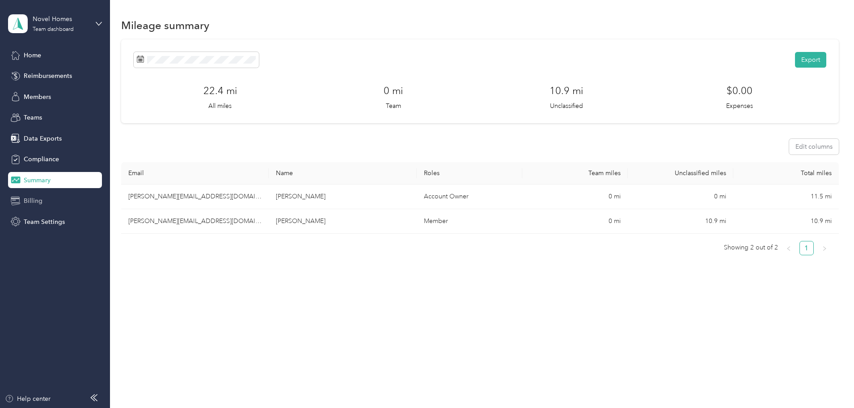
click at [41, 203] on span "Billing" at bounding box center [33, 200] width 19 height 9
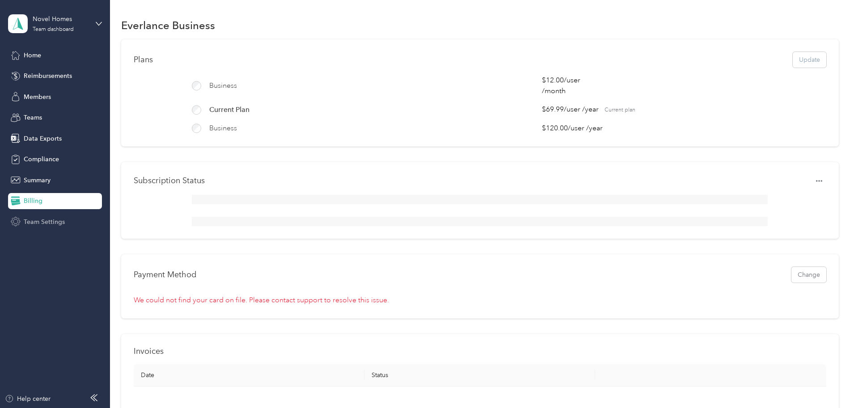
click at [52, 222] on span "Team Settings" at bounding box center [44, 221] width 41 height 9
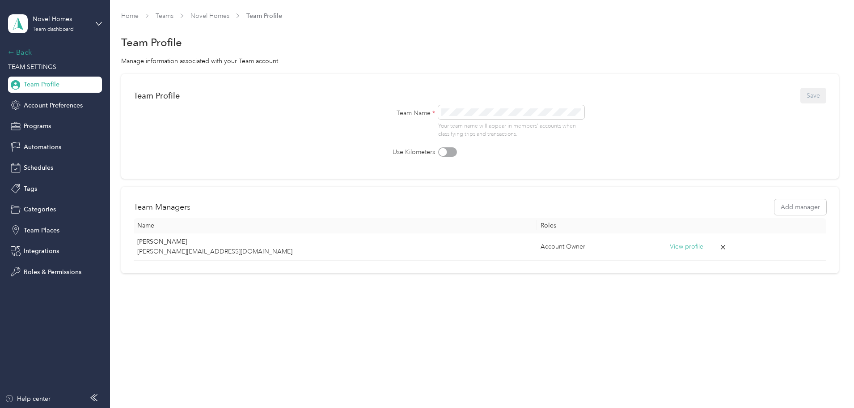
click at [21, 52] on div "Back" at bounding box center [52, 52] width 89 height 11
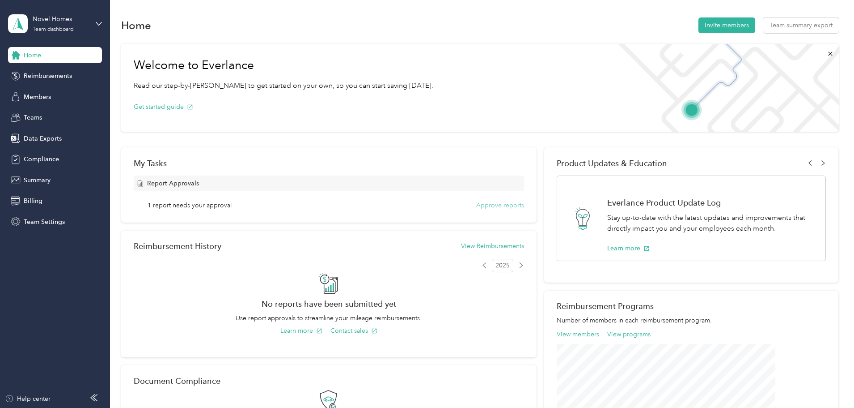
click at [483, 205] on button "Approve reports" at bounding box center [500, 204] width 48 height 9
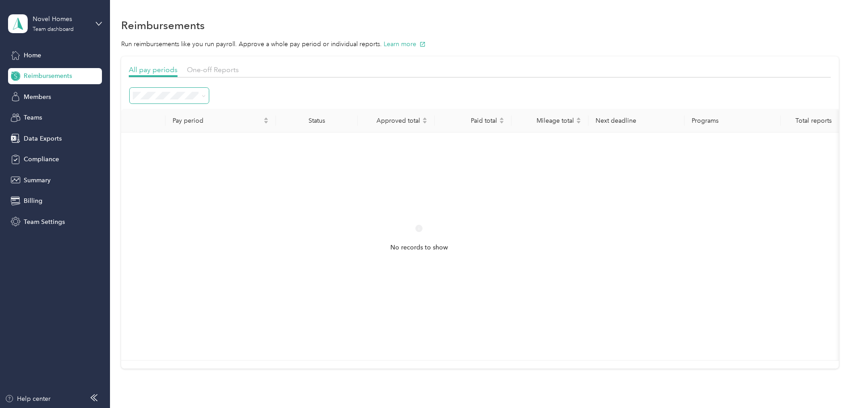
click at [206, 97] on icon at bounding box center [204, 96] width 4 height 4
click at [238, 145] on div "Open" at bounding box center [229, 142] width 67 height 9
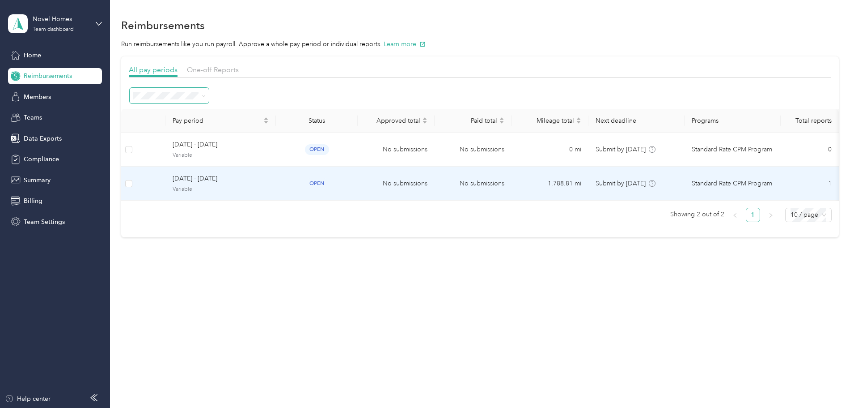
click at [268, 184] on div "[DATE] - [DATE] Variable" at bounding box center [221, 183] width 96 height 19
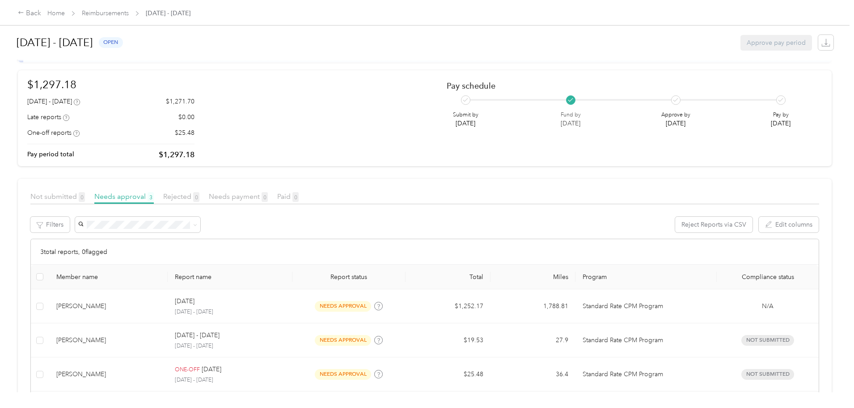
scroll to position [75, 0]
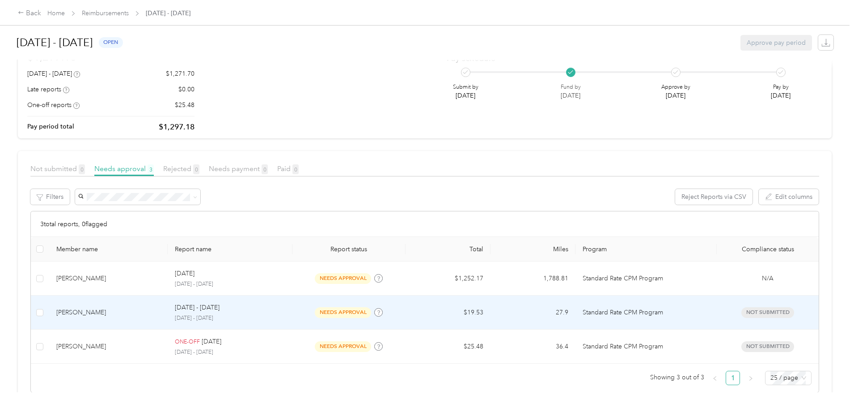
click at [248, 317] on p "[DATE] - [DATE]" at bounding box center [230, 318] width 110 height 8
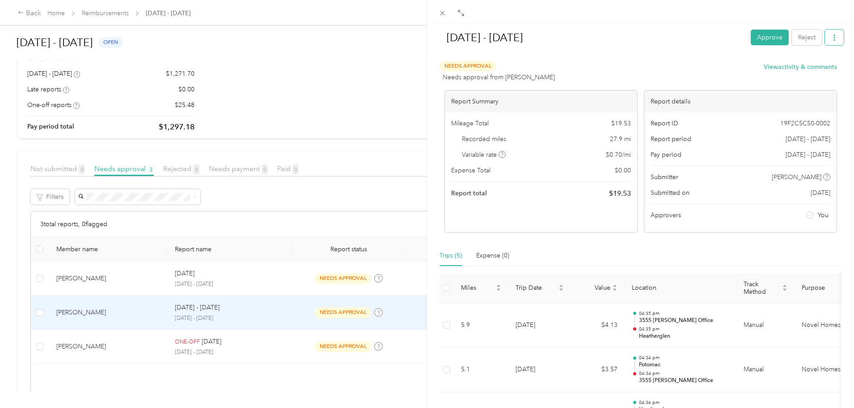
click at [832, 40] on icon "button" at bounding box center [835, 37] width 6 height 6
click at [705, 65] on div "Needs Approval Needs approval from [PERSON_NAME] View activity & comments" at bounding box center [639, 71] width 398 height 21
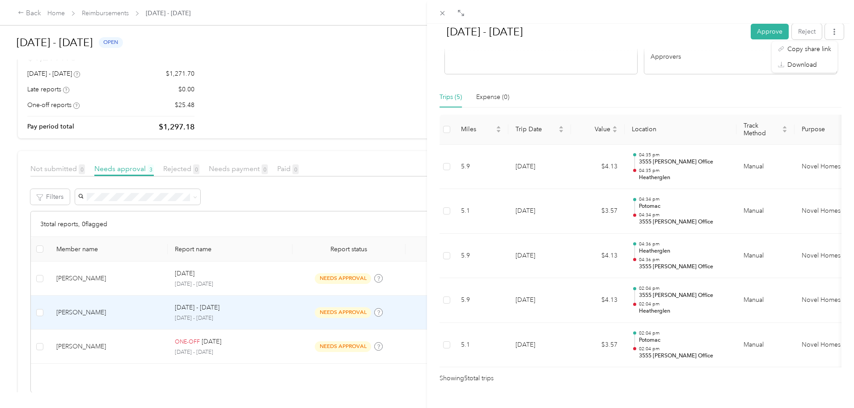
scroll to position [186, 0]
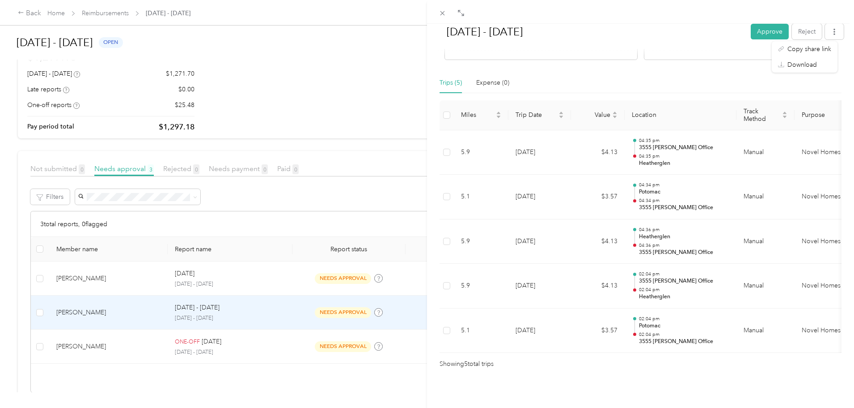
click at [253, 344] on div "[DATE] - [DATE] Approve Reject Needs Approval Needs approval from [PERSON_NAME]…" at bounding box center [427, 204] width 854 height 408
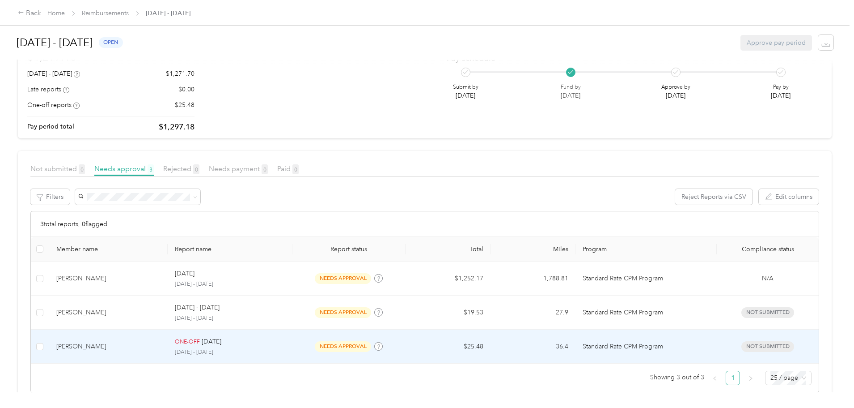
click at [238, 346] on div "ONE-OFF [DATE]" at bounding box center [230, 341] width 110 height 10
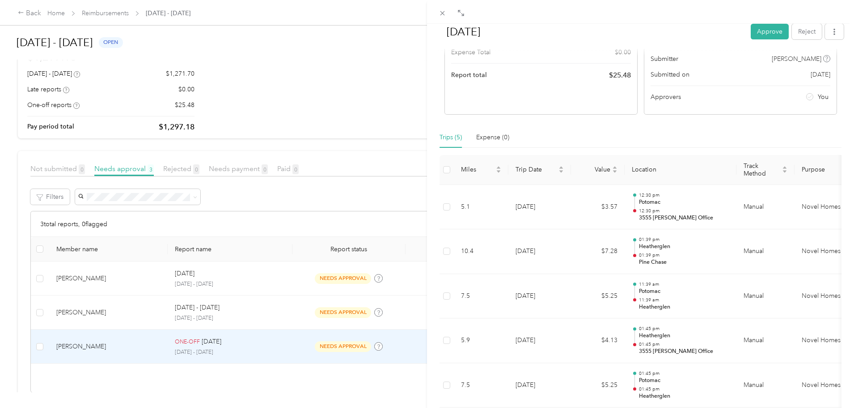
scroll to position [37, 0]
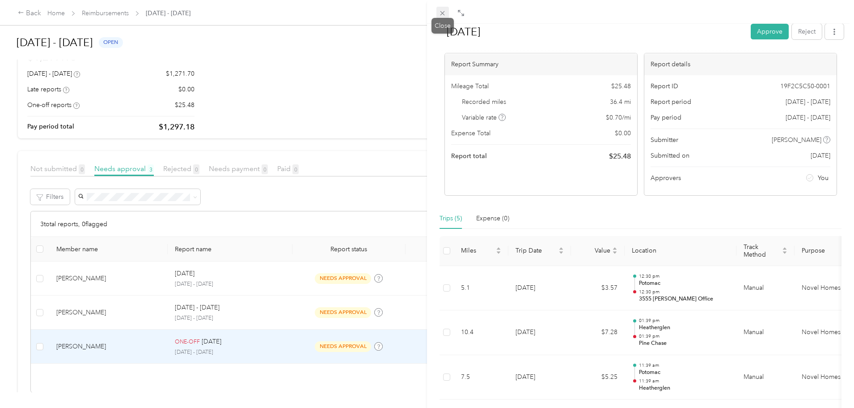
click at [441, 12] on icon at bounding box center [443, 13] width 4 height 4
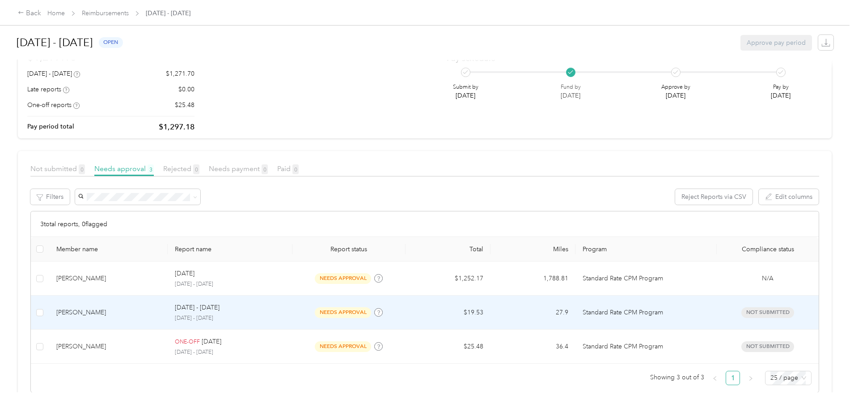
click at [230, 314] on p "[DATE] - [DATE]" at bounding box center [230, 318] width 110 height 8
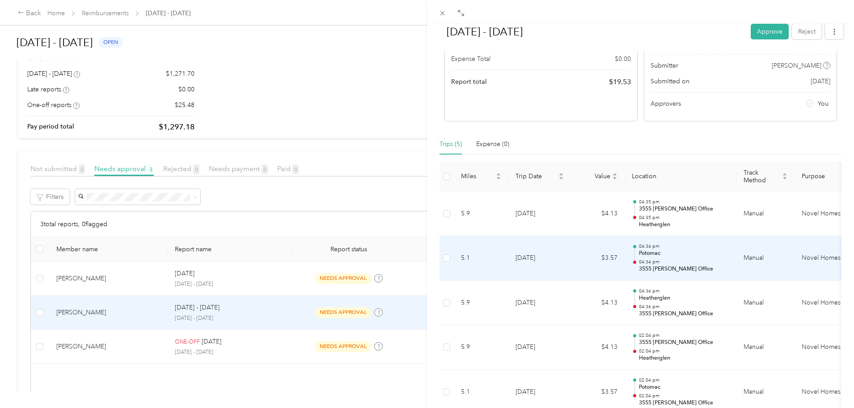
scroll to position [186, 0]
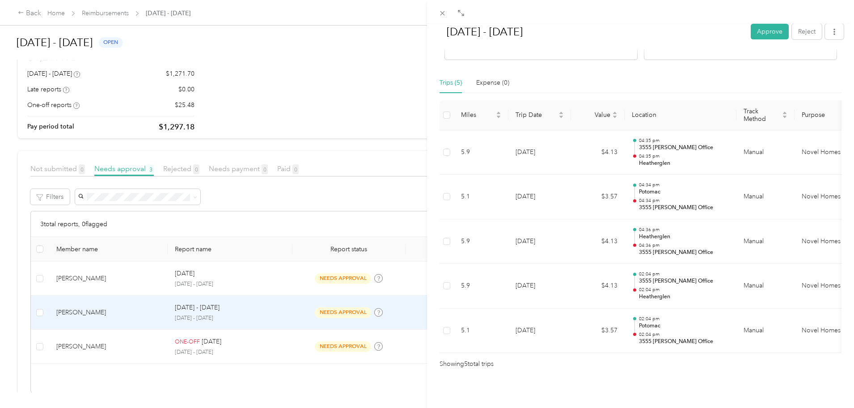
click at [592, 366] on div "[DATE] - [DATE] Approve Reject Needs Approval Needs approval from [PERSON_NAME]…" at bounding box center [640, 228] width 427 height 408
click at [260, 344] on div "[DATE] - [DATE] Approve Reject Needs Approval Needs approval from [PERSON_NAME]…" at bounding box center [427, 204] width 854 height 408
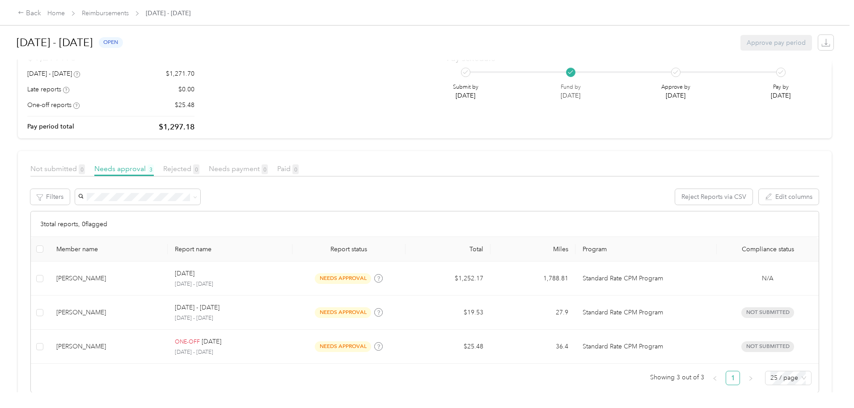
click at [260, 344] on div at bounding box center [427, 204] width 854 height 408
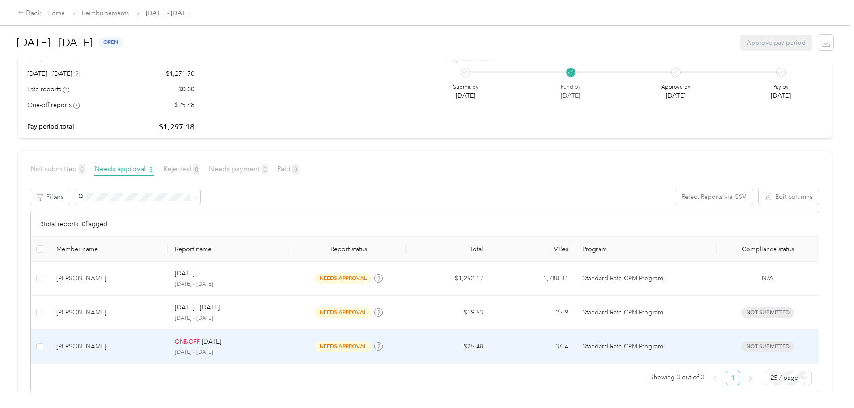
click at [221, 344] on p "[DATE]" at bounding box center [212, 341] width 20 height 10
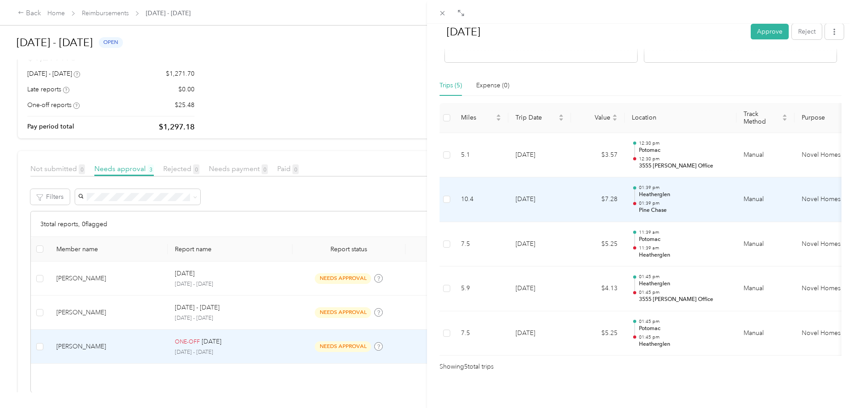
scroll to position [186, 0]
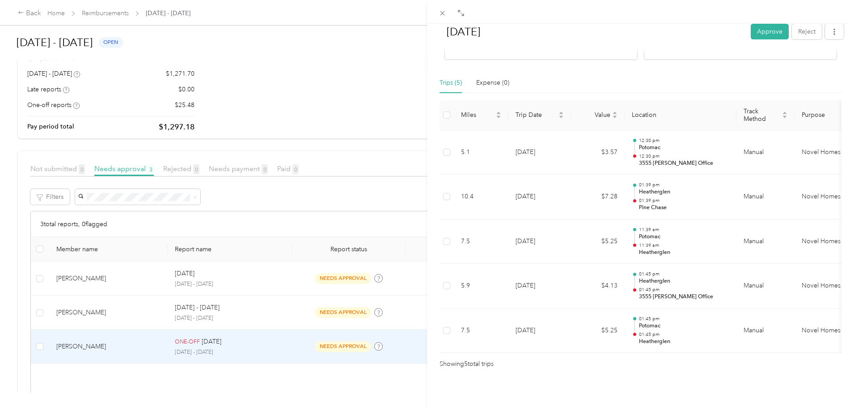
click at [259, 316] on div "[DATE] Approve Reject Needs Approval Needs approval from [PERSON_NAME] View act…" at bounding box center [427, 204] width 854 height 408
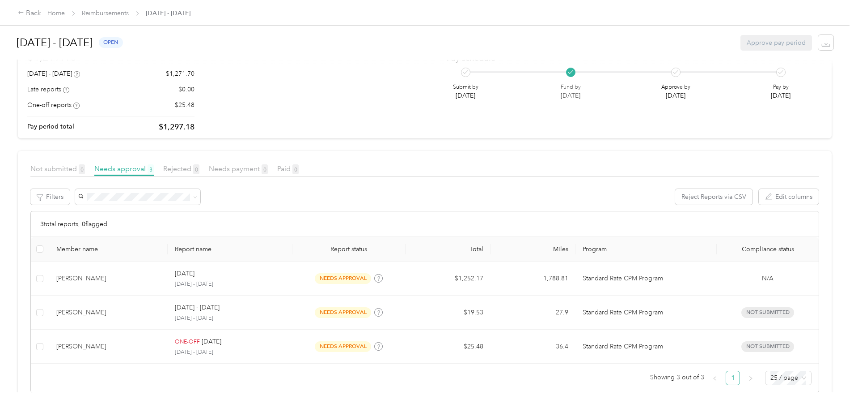
click at [220, 312] on p "[DATE] - [DATE]" at bounding box center [197, 307] width 45 height 10
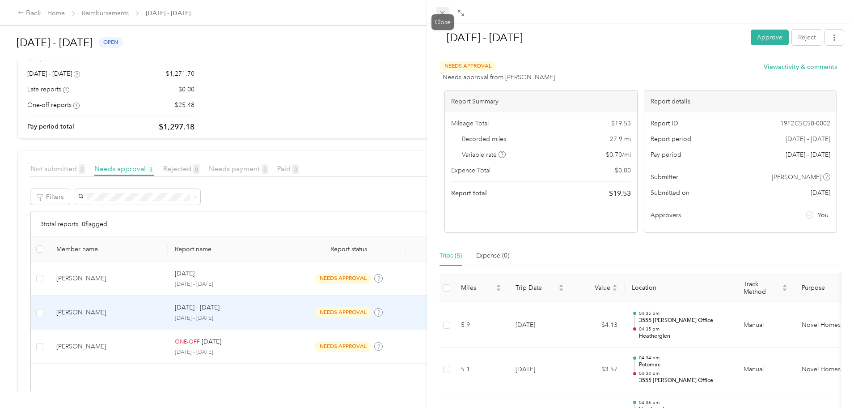
click at [441, 13] on icon at bounding box center [443, 13] width 8 height 8
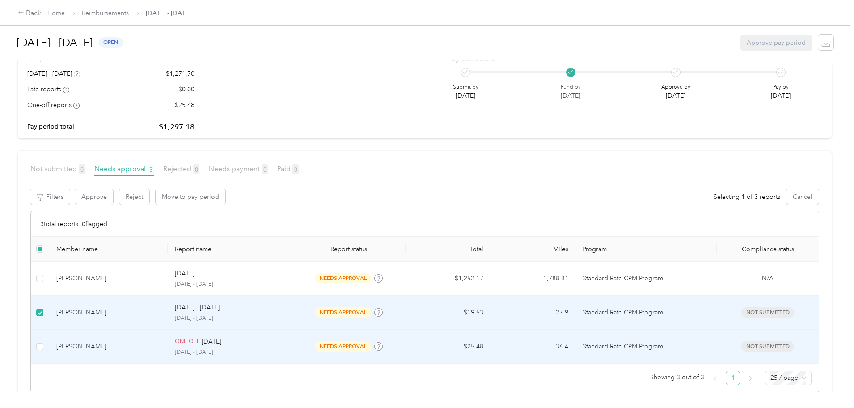
click at [49, 351] on td at bounding box center [40, 346] width 18 height 34
click at [113, 200] on button "Approve" at bounding box center [94, 197] width 38 height 16
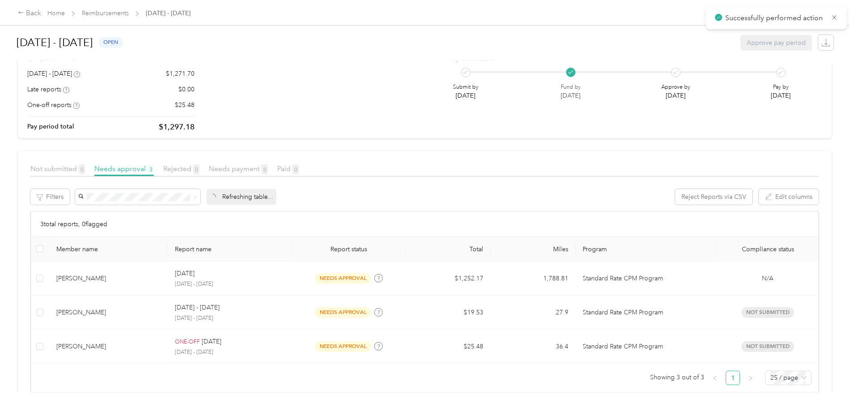
scroll to position [26, 0]
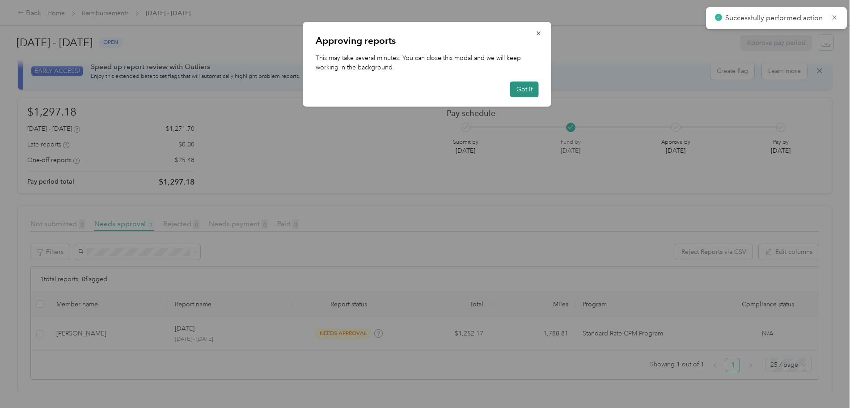
click at [518, 89] on button "Got it" at bounding box center [524, 89] width 29 height 16
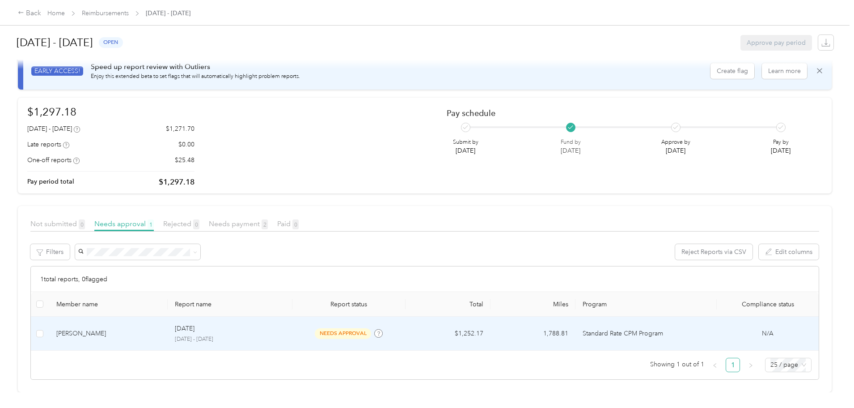
click at [195, 323] on p "[DATE]" at bounding box center [185, 328] width 20 height 10
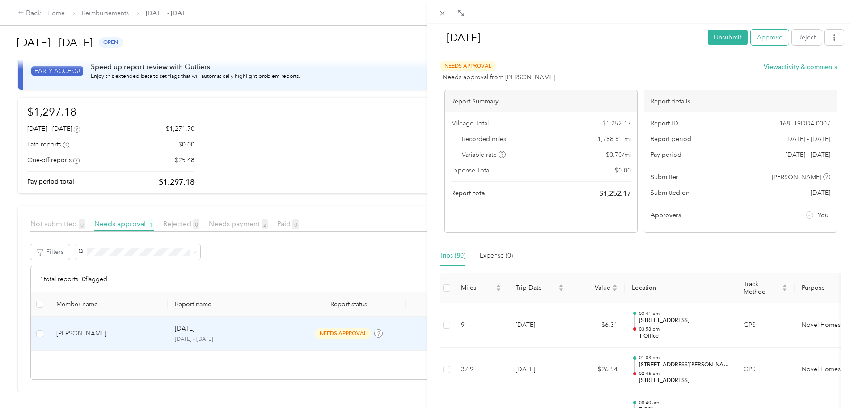
click at [764, 42] on button "Approve" at bounding box center [770, 38] width 38 height 16
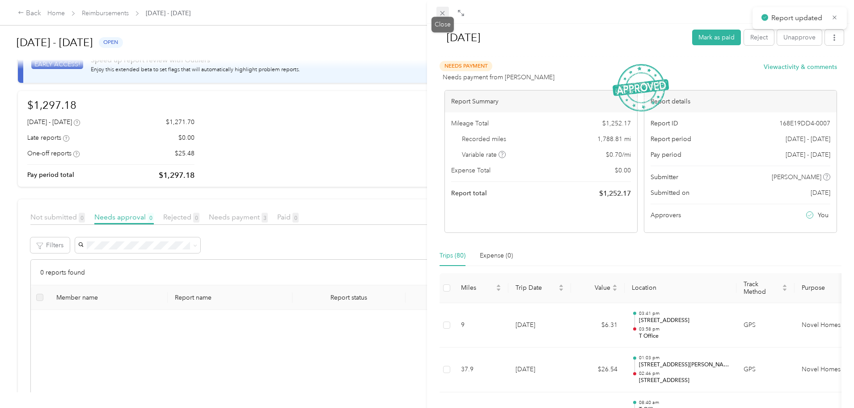
click at [444, 15] on icon at bounding box center [443, 13] width 8 height 8
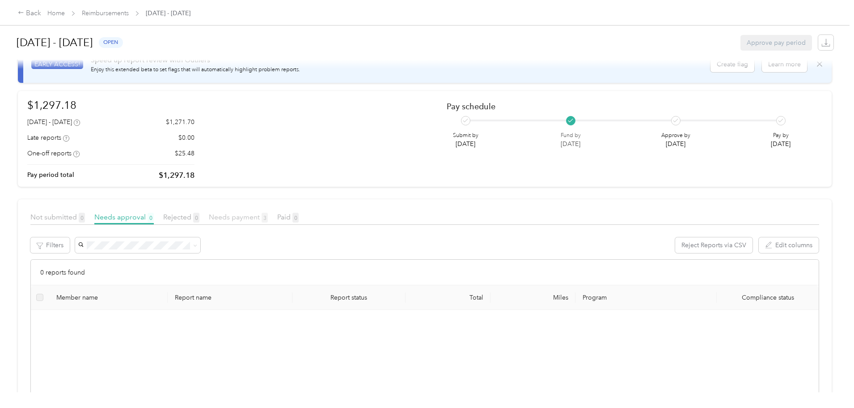
click at [268, 216] on span "Needs payment 3" at bounding box center [238, 216] width 59 height 8
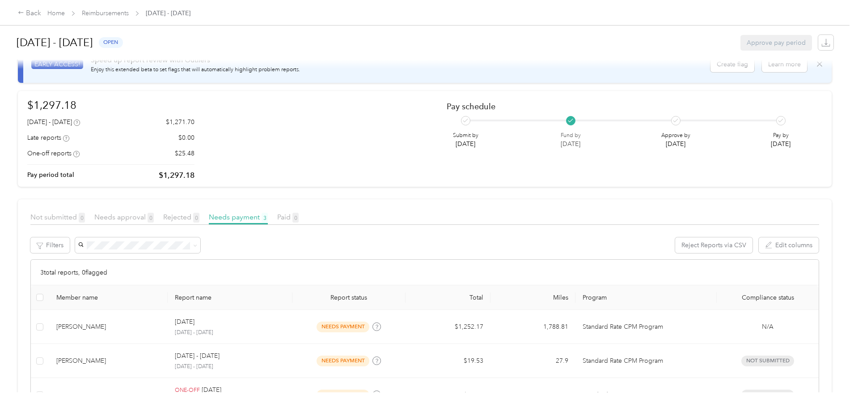
scroll to position [94, 0]
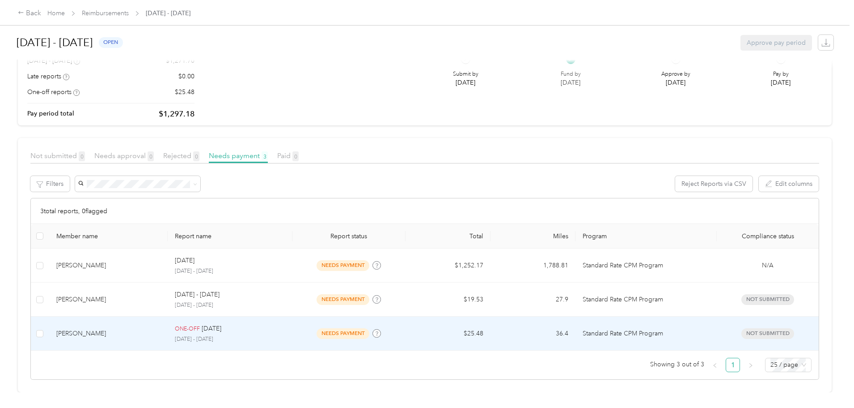
click at [423, 326] on td "$25.48" at bounding box center [448, 333] width 85 height 34
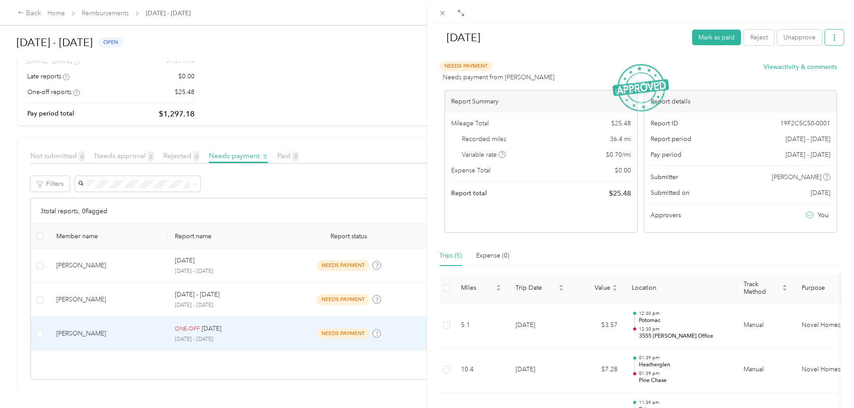
click at [825, 42] on button "button" at bounding box center [834, 38] width 19 height 16
click at [815, 69] on span "Download" at bounding box center [803, 70] width 30 height 9
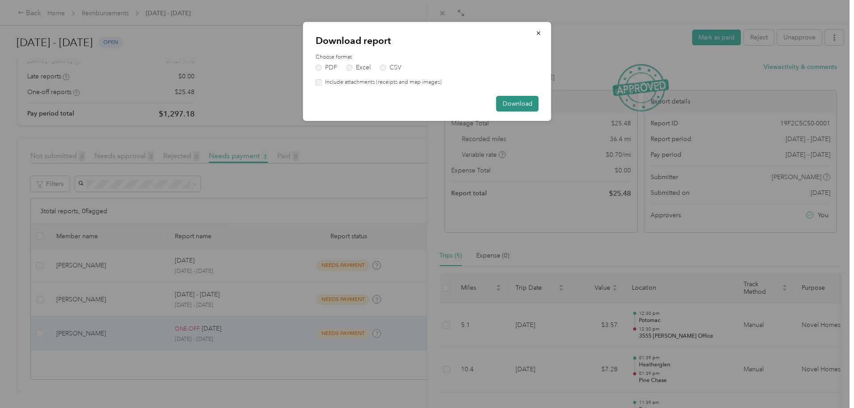
click at [508, 108] on button "Download" at bounding box center [518, 104] width 42 height 16
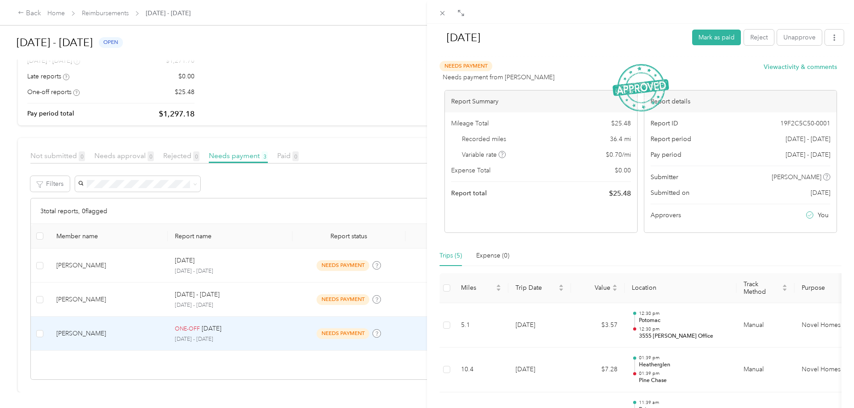
click at [111, 293] on div "[DATE] Mark as paid Reject Unapprove Needs Payment Needs payment from [PERSON_N…" at bounding box center [427, 204] width 854 height 408
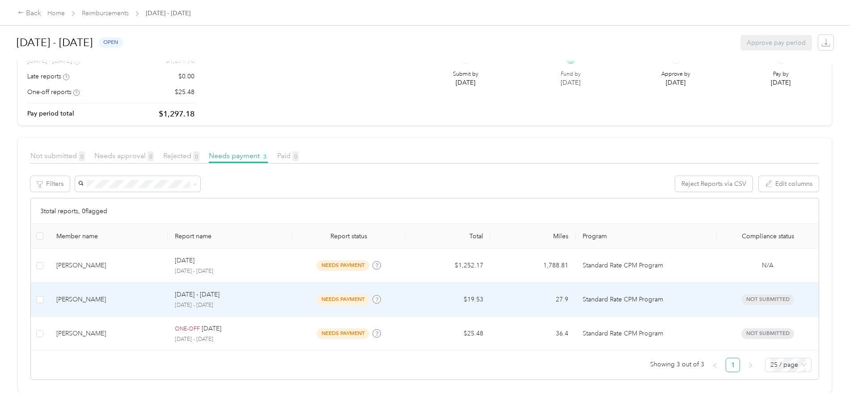
click at [161, 294] on div "[PERSON_NAME]" at bounding box center [108, 299] width 105 height 10
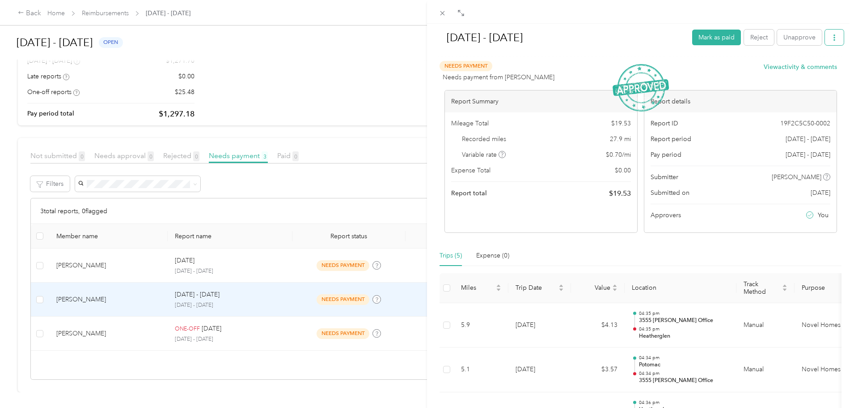
click at [832, 37] on icon "button" at bounding box center [835, 37] width 6 height 6
click at [814, 70] on span "Download" at bounding box center [803, 70] width 30 height 9
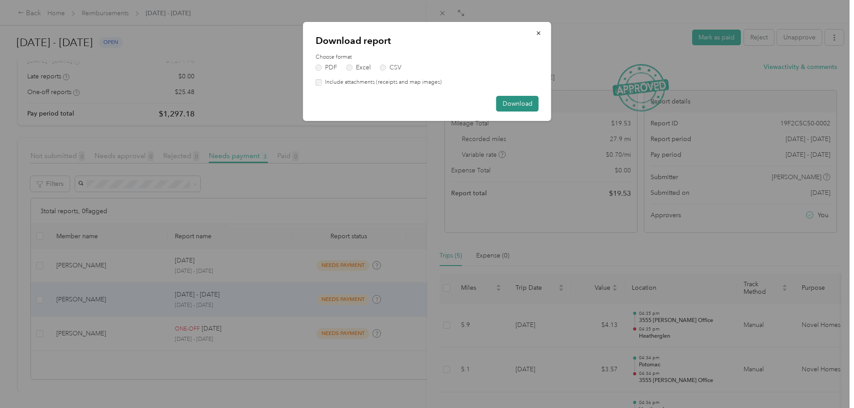
click at [511, 107] on button "Download" at bounding box center [518, 104] width 42 height 16
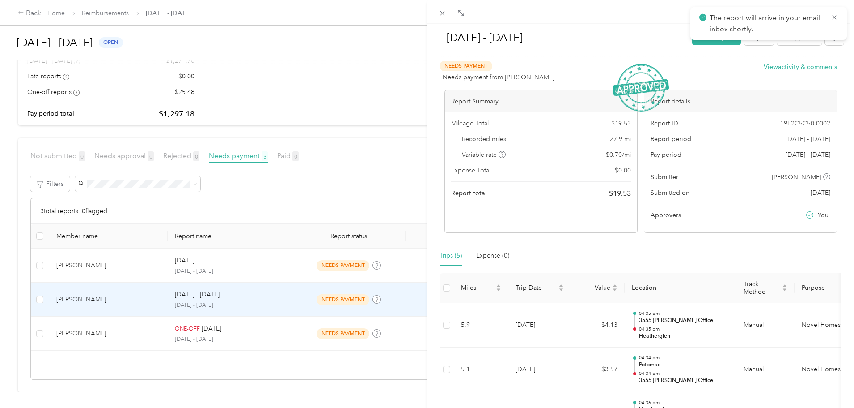
click at [162, 261] on div "[DATE] - [DATE] [PERSON_NAME] as paid Reject Unapprove Needs Payment Needs paym…" at bounding box center [427, 204] width 854 height 408
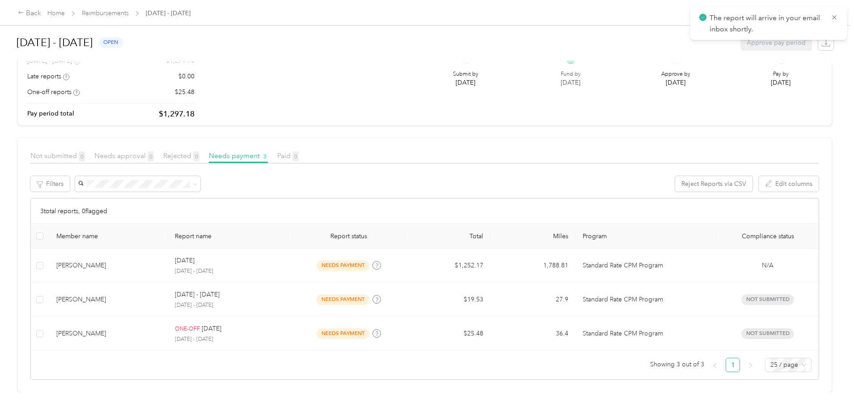
click at [158, 260] on div "[PERSON_NAME]" at bounding box center [108, 265] width 105 height 10
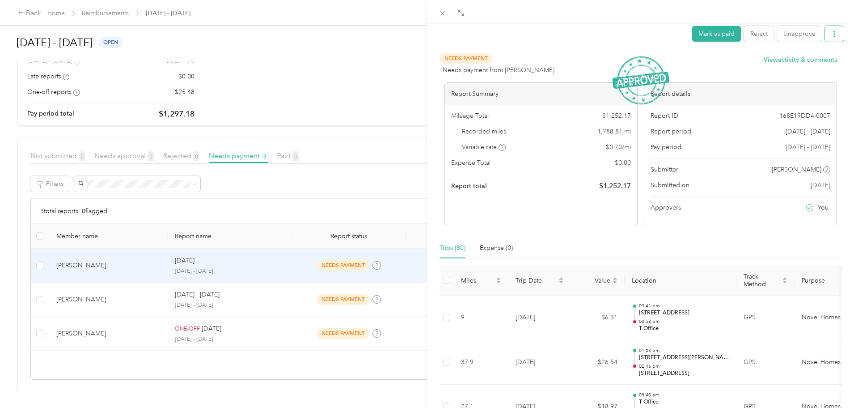
click at [825, 38] on button "button" at bounding box center [834, 34] width 19 height 16
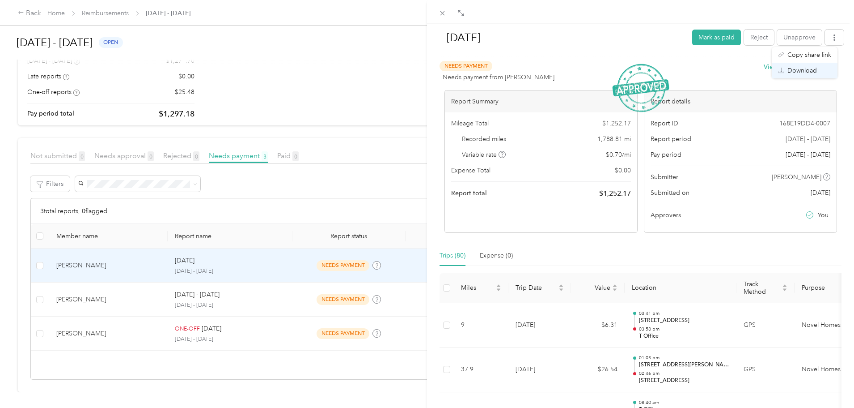
click at [812, 66] on span "Download" at bounding box center [803, 70] width 30 height 9
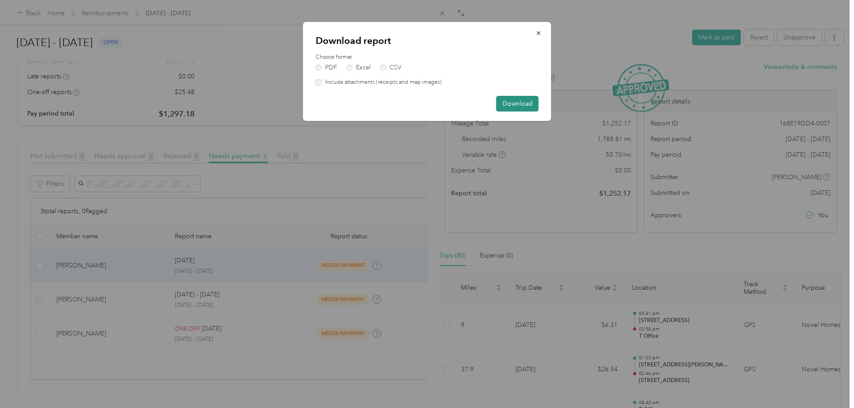
click at [518, 103] on button "Download" at bounding box center [518, 104] width 42 height 16
